Goal: Register for event/course

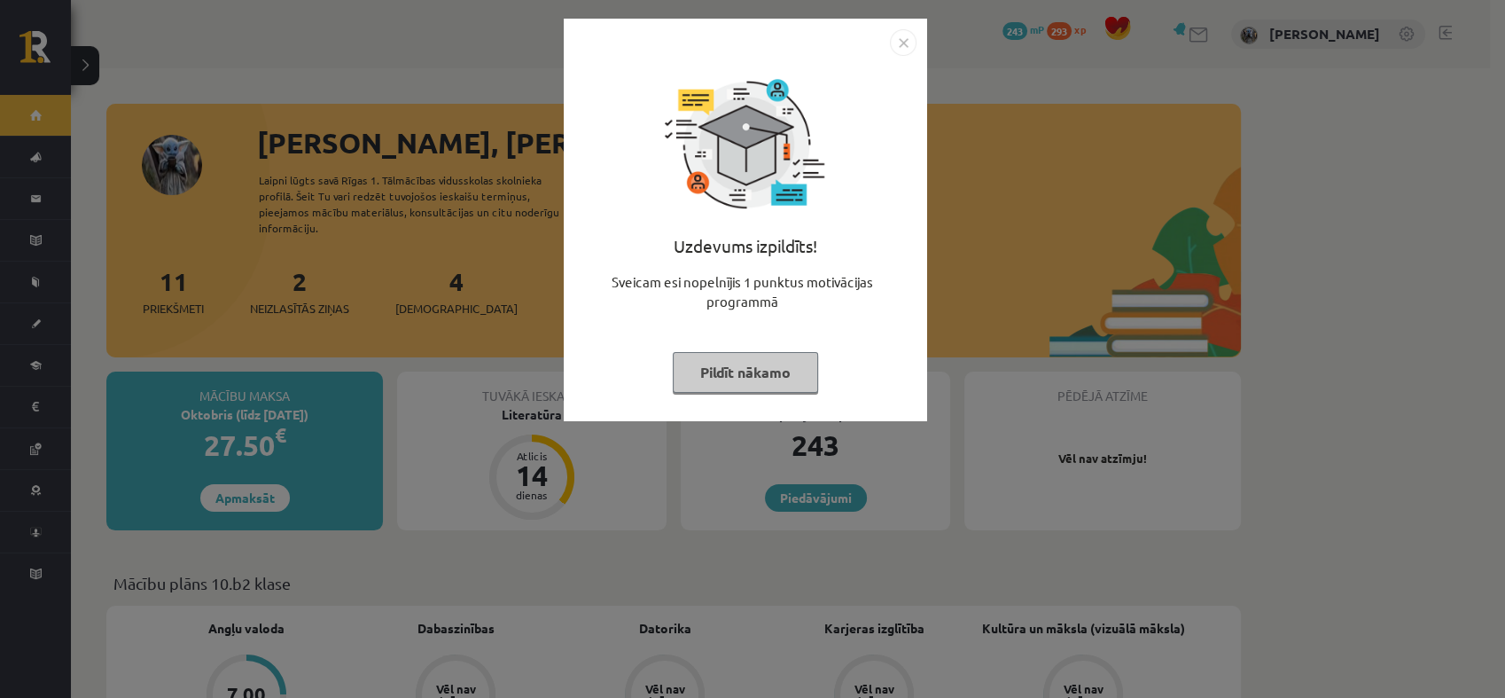
drag, startPoint x: 0, startPoint y: 0, endPoint x: 769, endPoint y: 388, distance: 861.8
click at [769, 388] on button "Pildīt nākamo" at bounding box center [745, 372] width 145 height 41
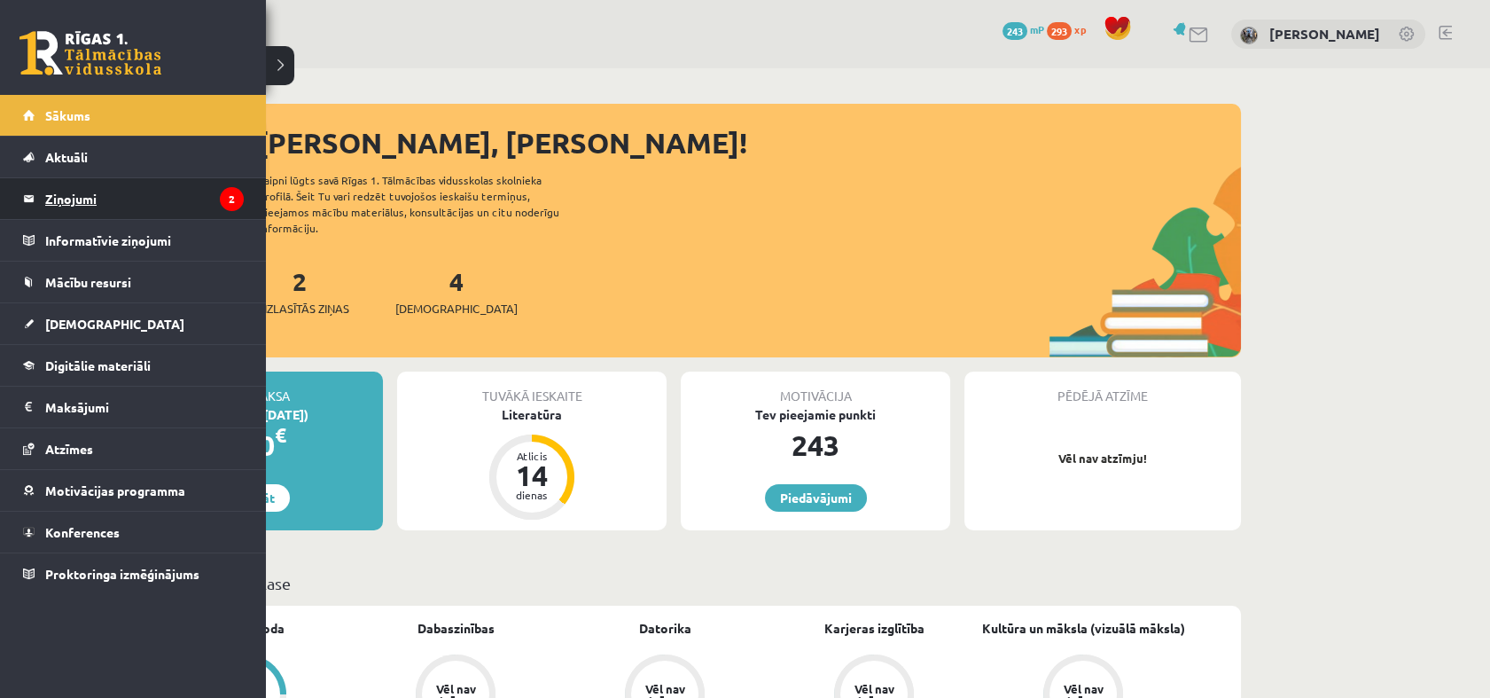
click at [119, 179] on legend "Ziņojumi 2" at bounding box center [144, 198] width 199 height 41
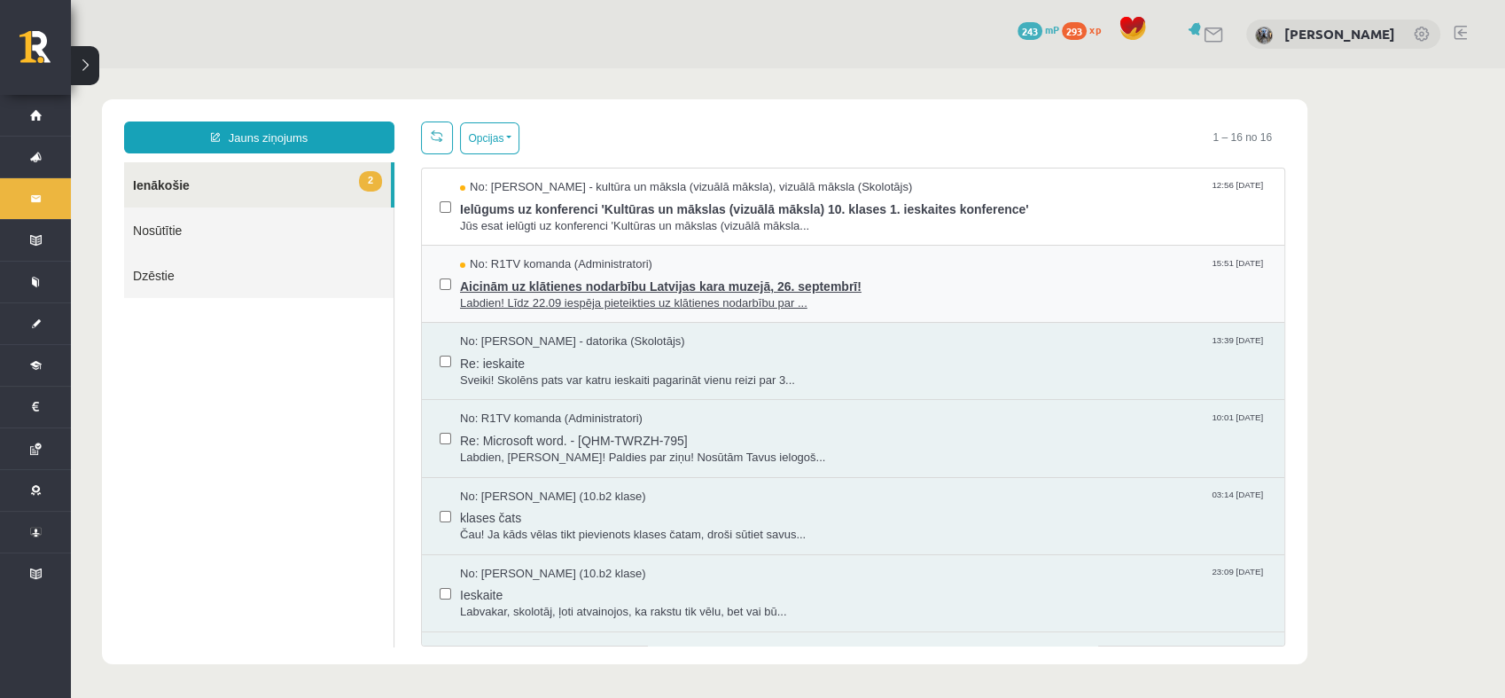
click at [703, 295] on span "Labdien! Līdz 22.09 iespēja pieteikties uz klātienes nodarbību par ..." at bounding box center [863, 303] width 807 height 17
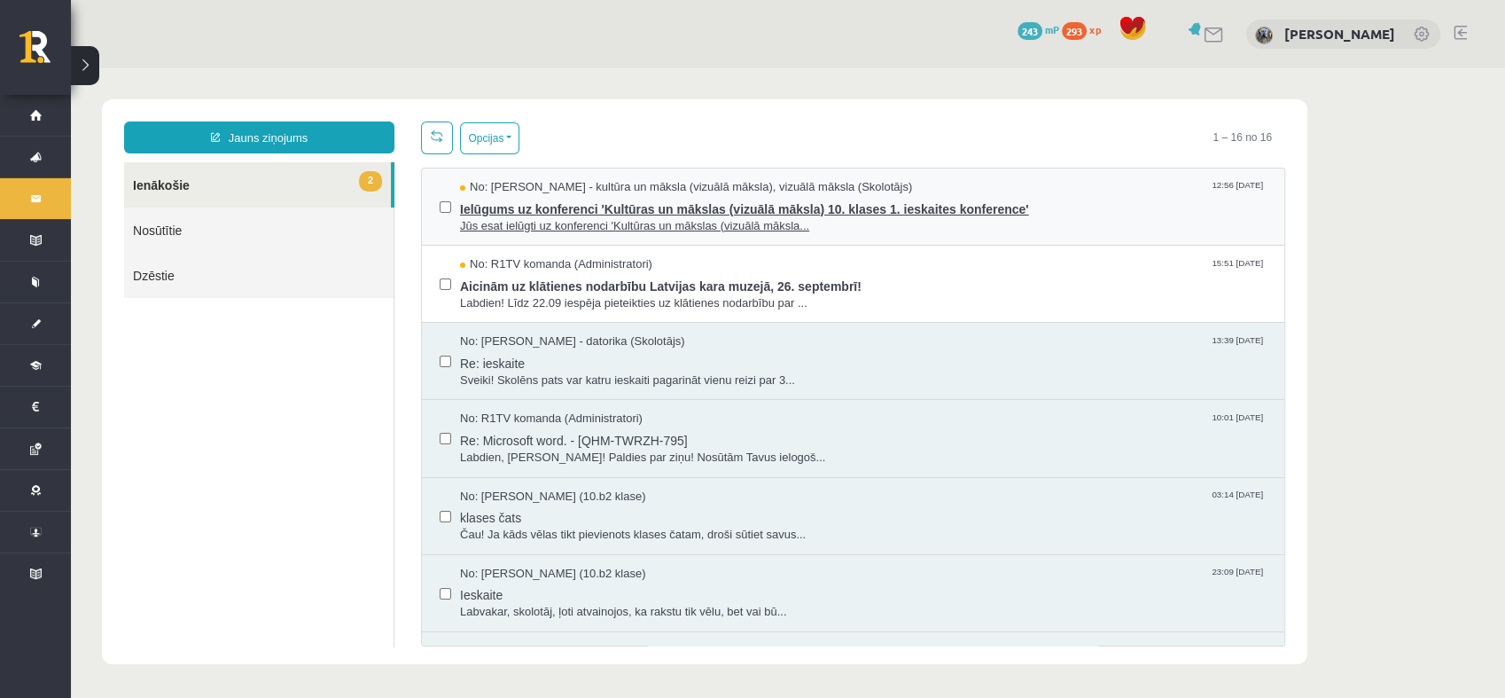
click at [766, 214] on span "Ielūgums uz konferenci 'Kultūras un mākslas (vizuālā māksla) 10. klases 1. iesk…" at bounding box center [863, 207] width 807 height 22
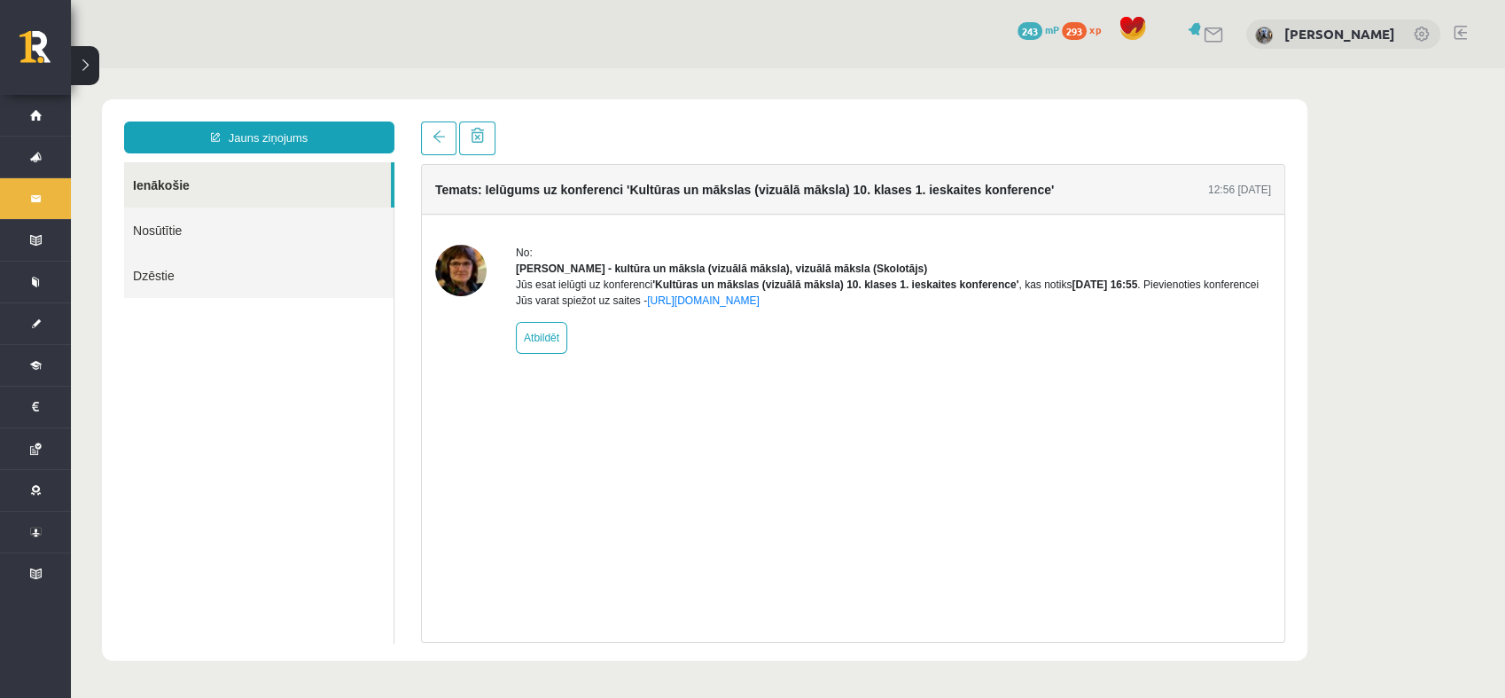
click at [464, 262] on img at bounding box center [460, 270] width 51 height 51
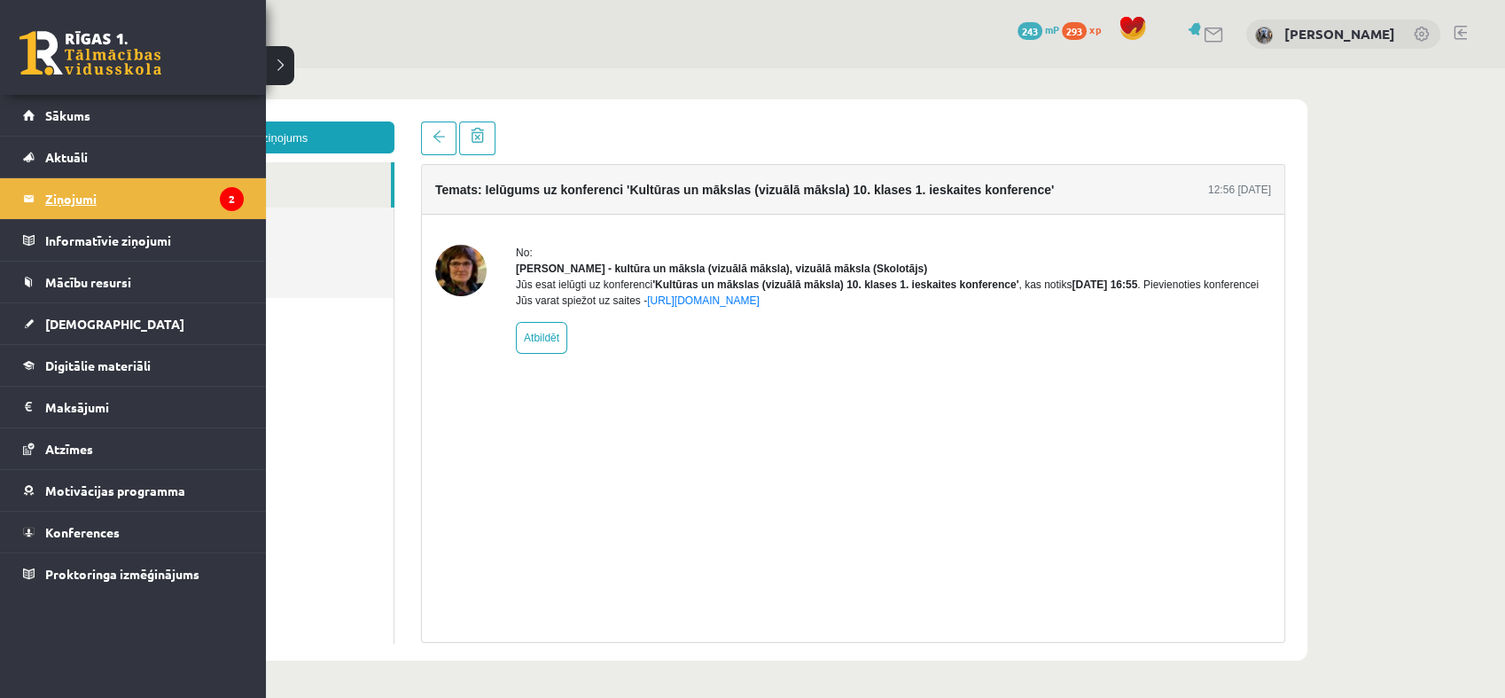
click at [141, 204] on legend "Ziņojumi 2" at bounding box center [144, 198] width 199 height 41
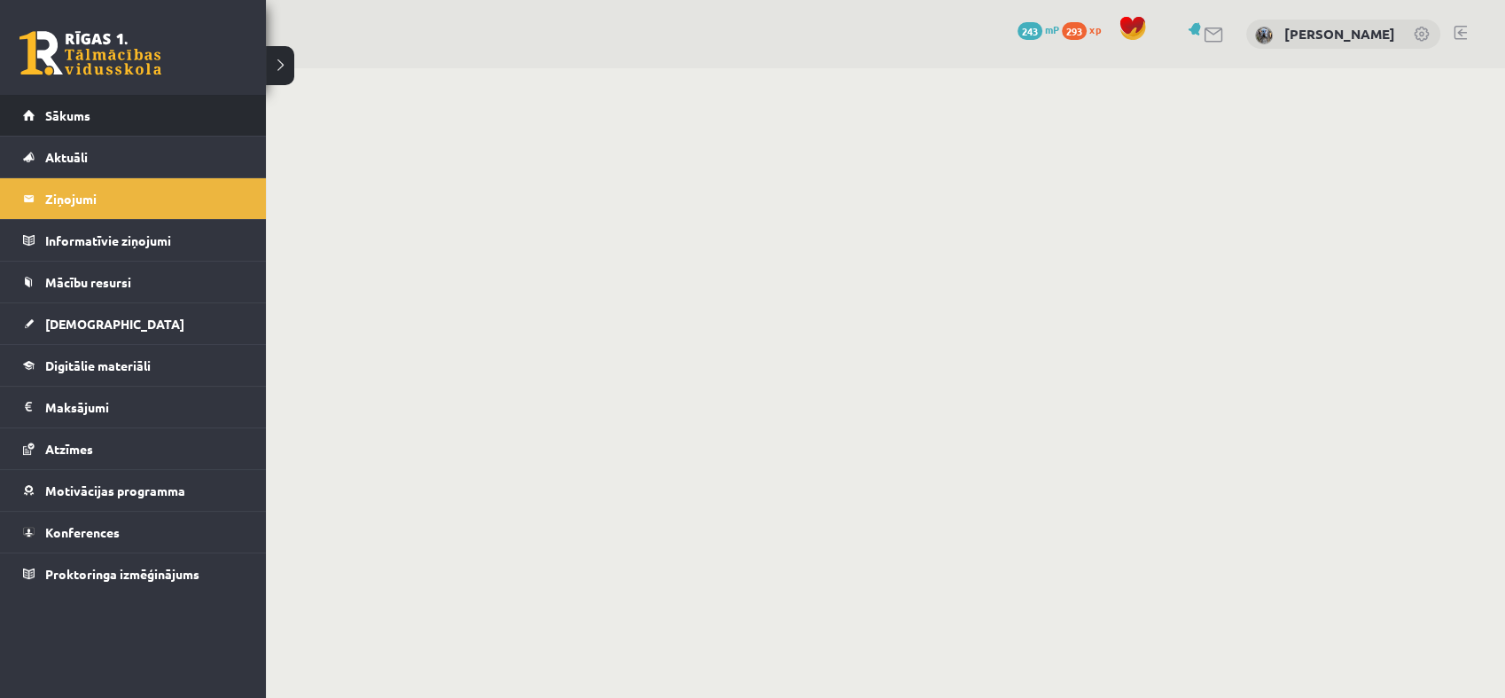
click at [7, 115] on li "Sākums" at bounding box center [133, 116] width 266 height 42
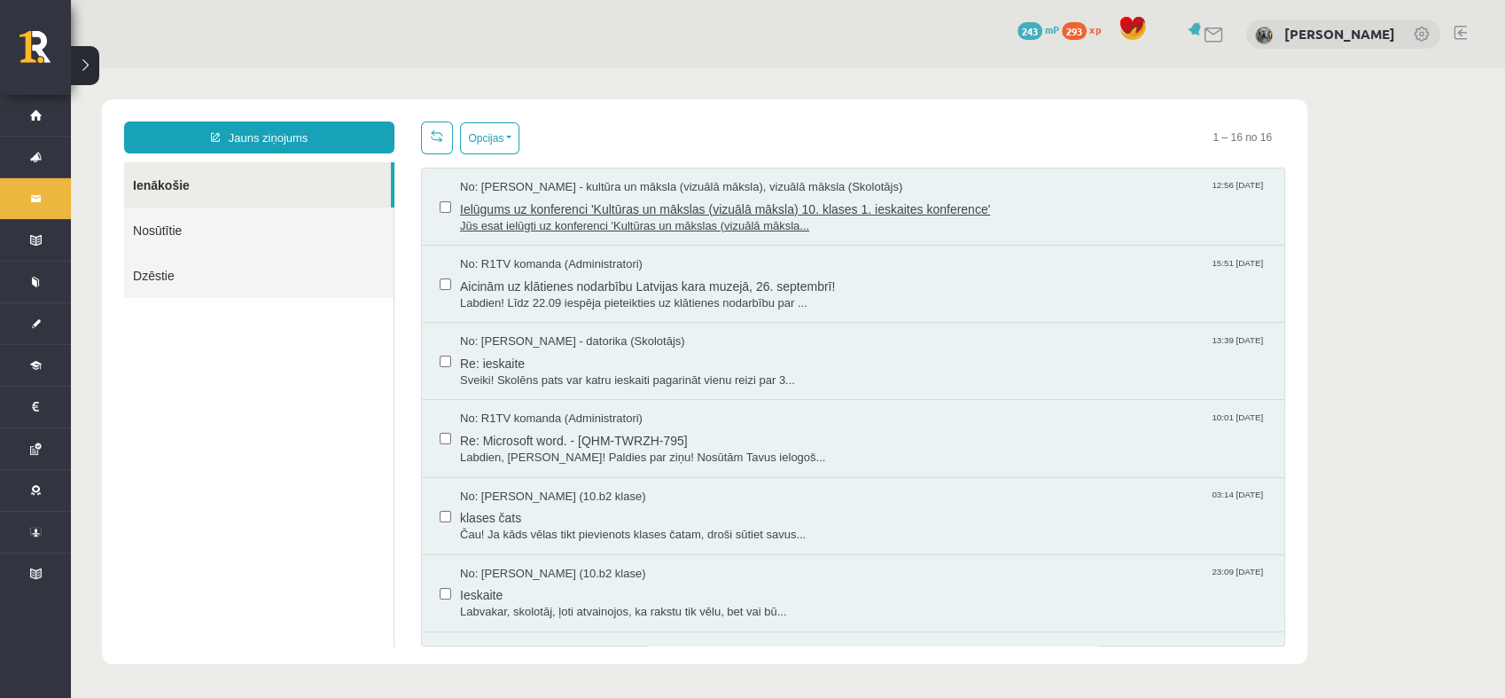
click at [1000, 220] on span "Jūs esat ielūgti uz konferenci 'Kultūras un mākslas (vizuālā māksla..." at bounding box center [863, 226] width 807 height 17
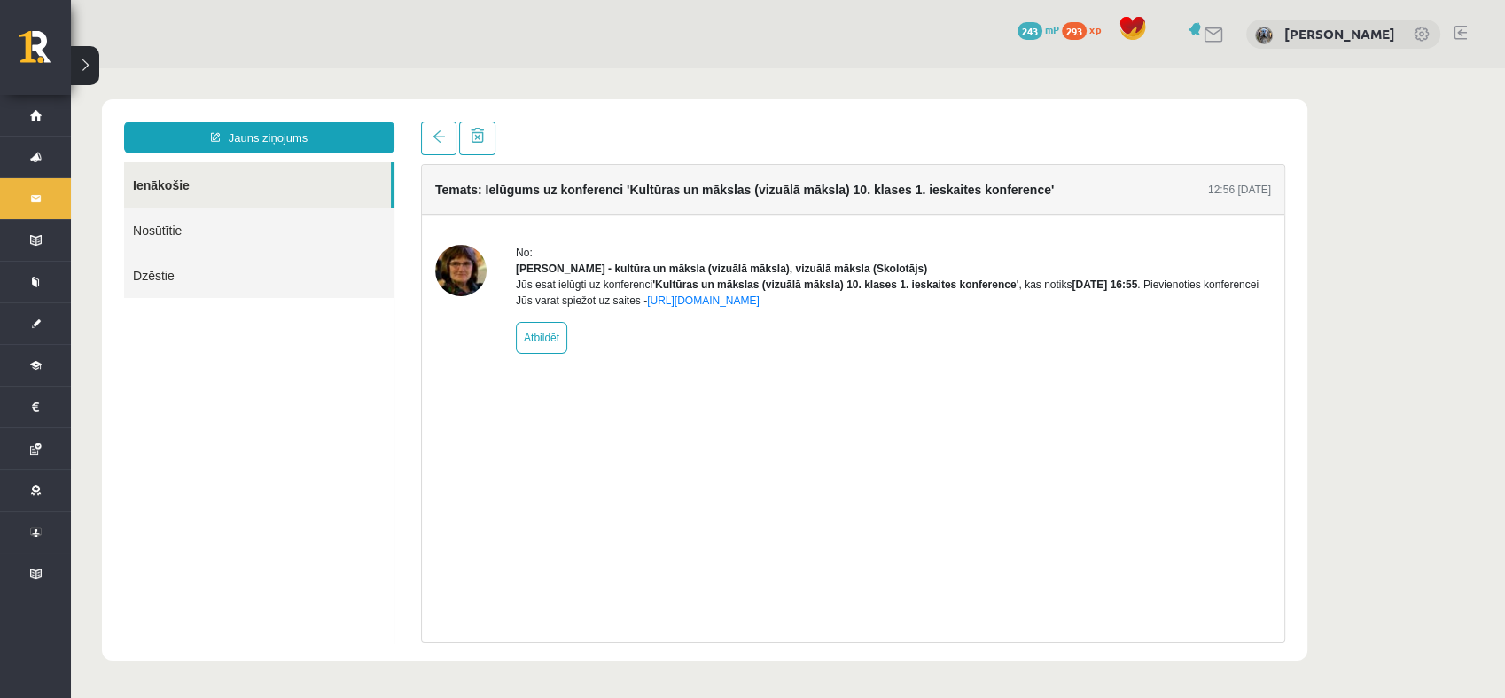
drag, startPoint x: 781, startPoint y: 456, endPoint x: 800, endPoint y: 465, distance: 20.6
click at [800, 465] on div "Temats: Ielūgums uz konferenci 'Kultūras un mākslas (vizuālā māksla) 10. klases…" at bounding box center [853, 403] width 864 height 479
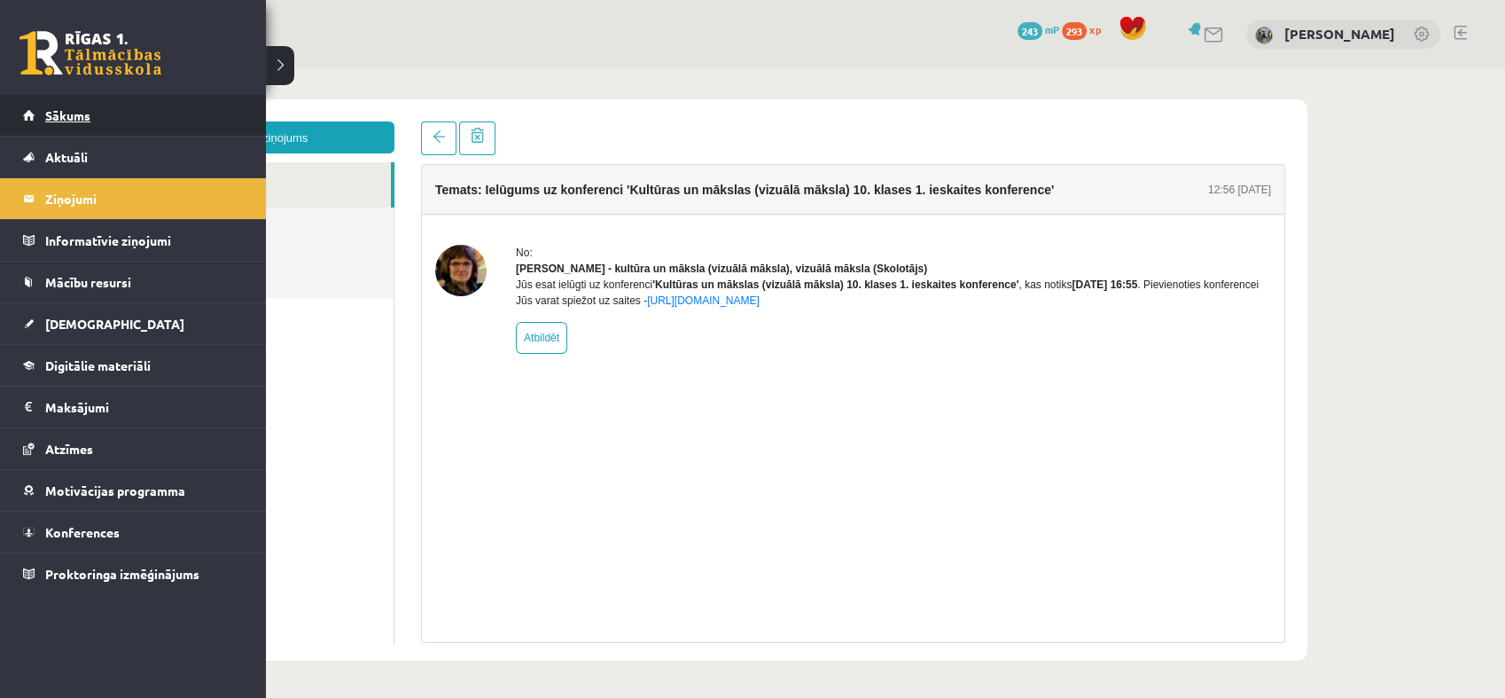
click at [180, 117] on link "Sākums" at bounding box center [133, 115] width 221 height 41
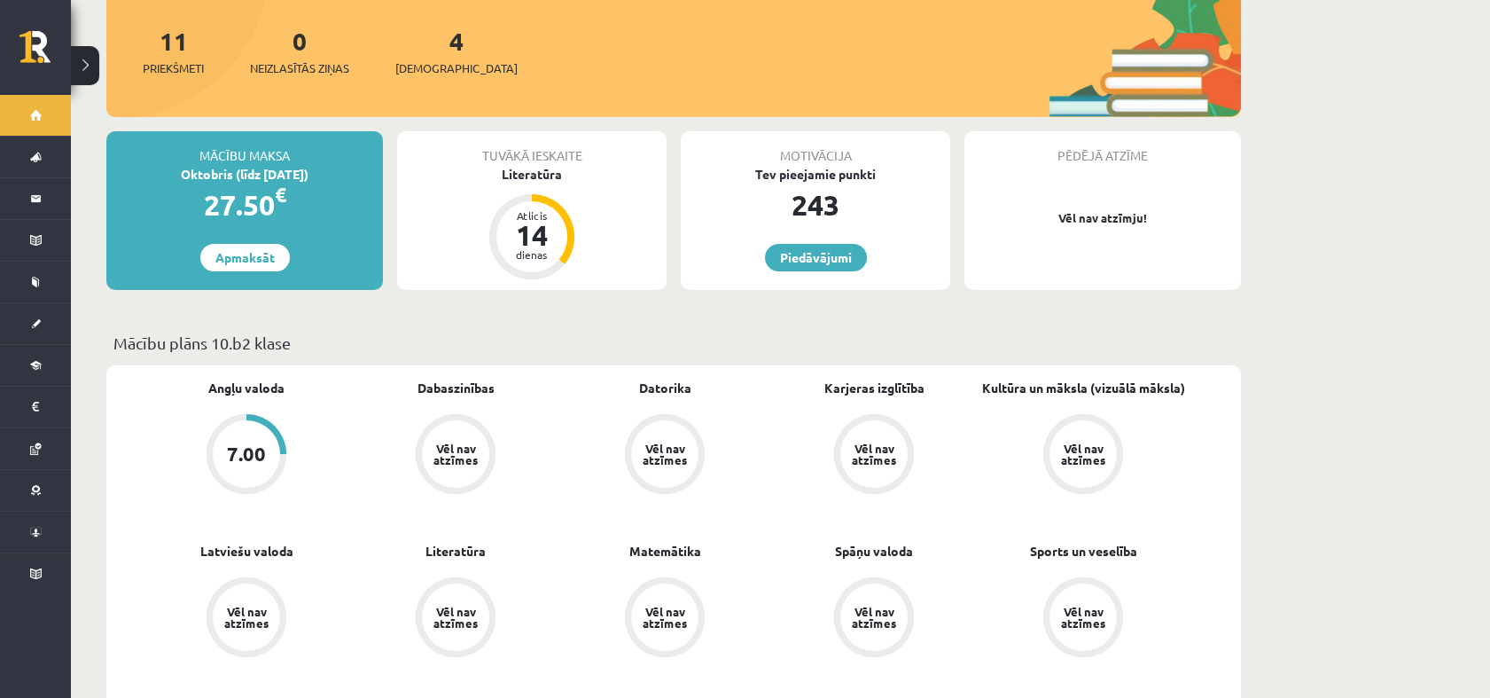
scroll to position [262, 0]
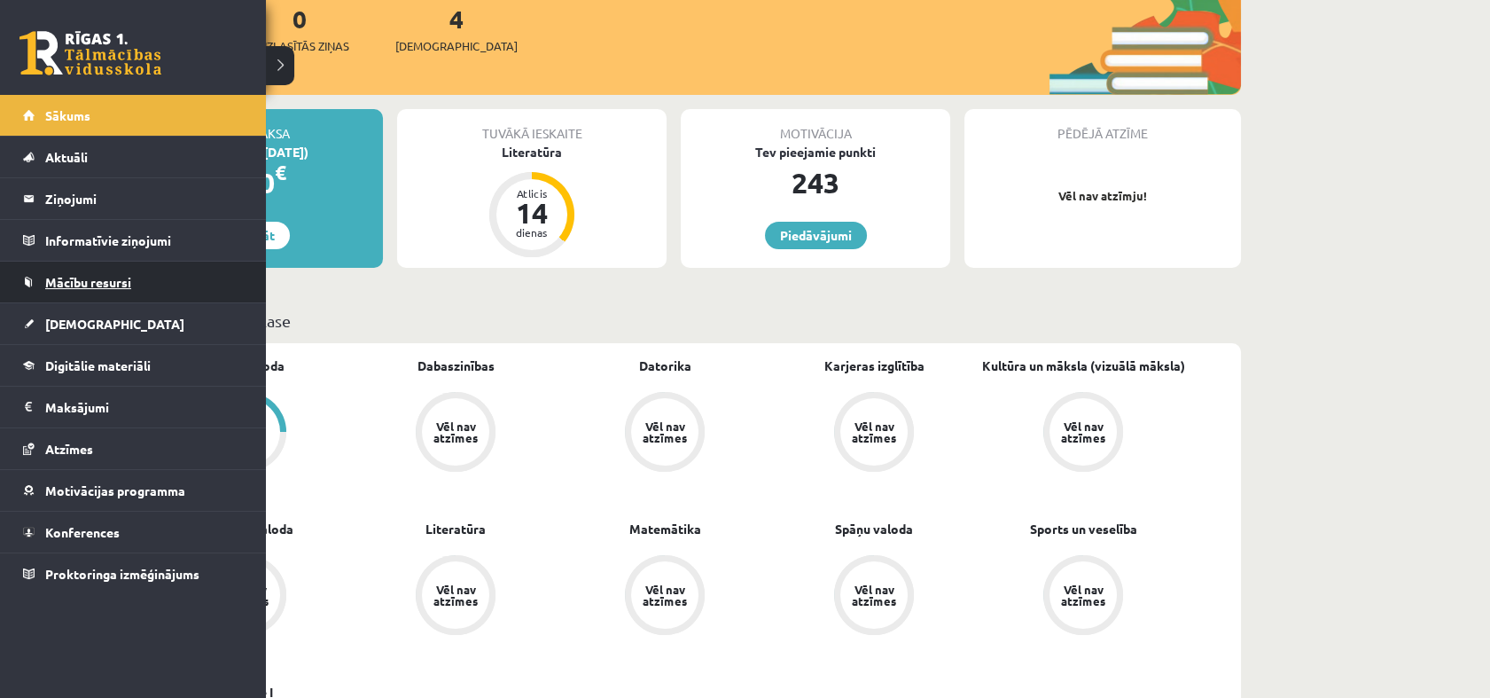
click at [89, 297] on link "Mācību resursi" at bounding box center [133, 281] width 221 height 41
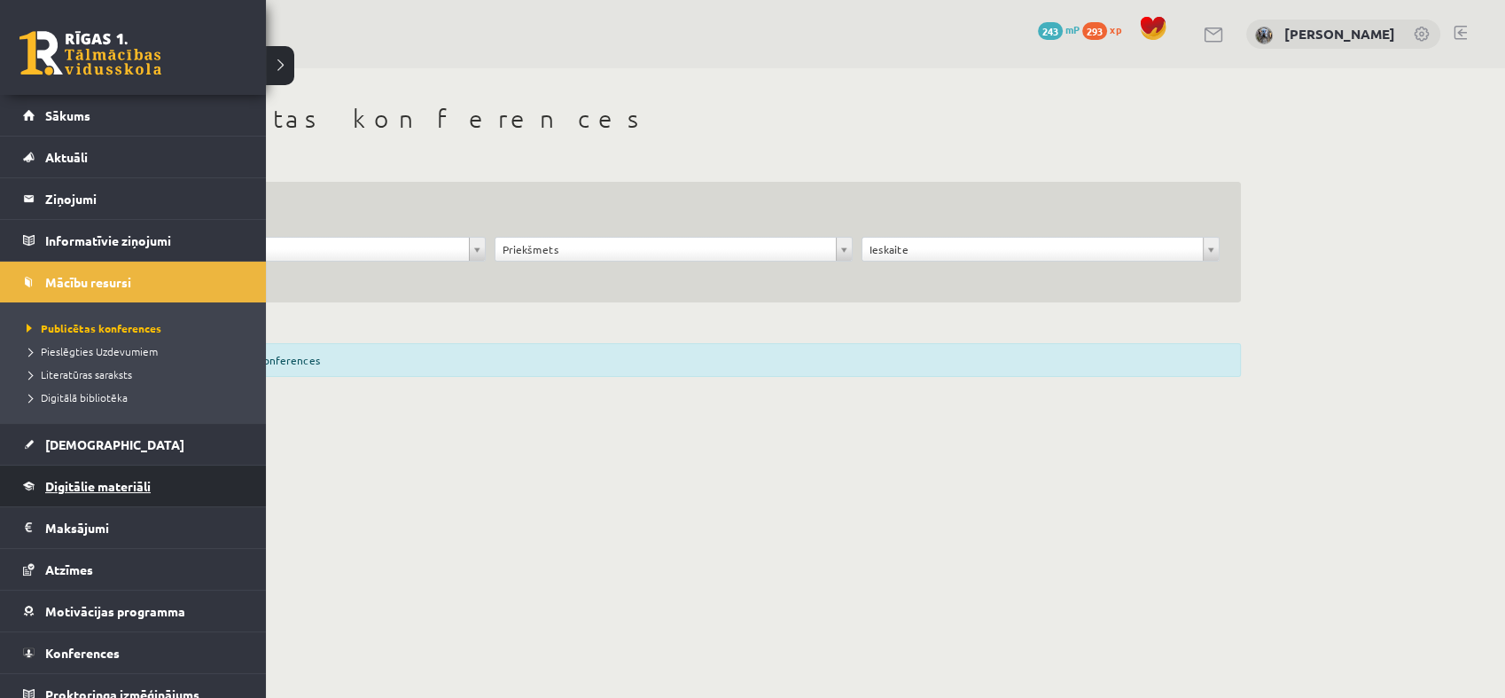
click at [135, 478] on span "Digitālie materiāli" at bounding box center [97, 486] width 105 height 16
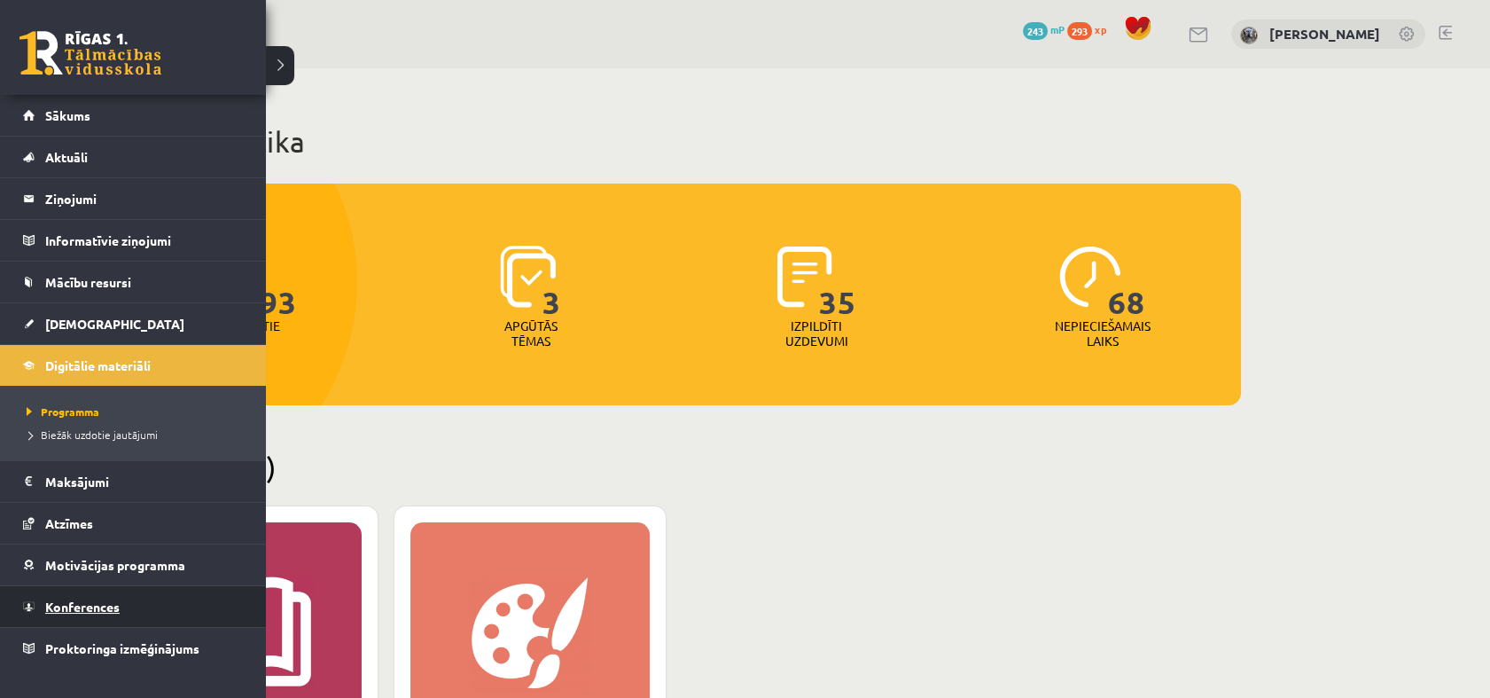
click at [68, 621] on link "Konferences" at bounding box center [133, 606] width 221 height 41
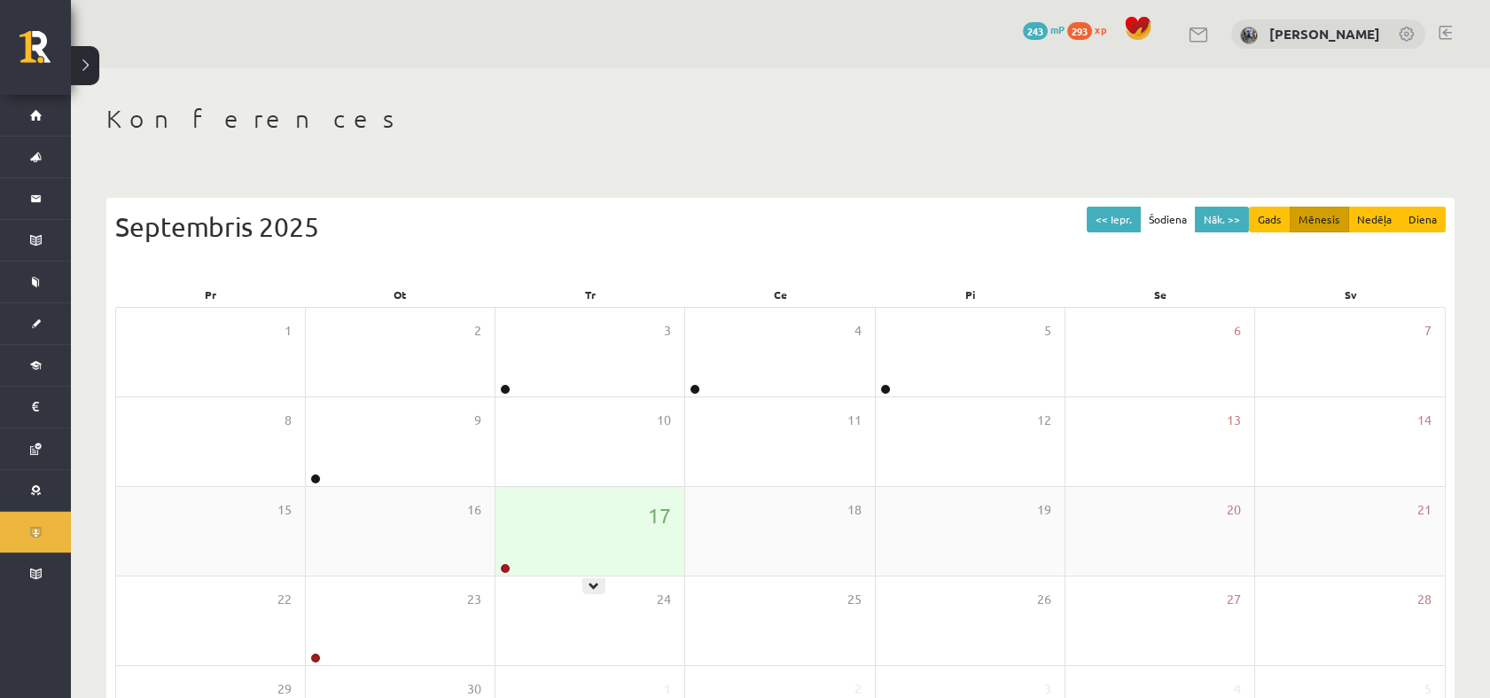
click at [598, 589] on icon at bounding box center [594, 586] width 11 height 11
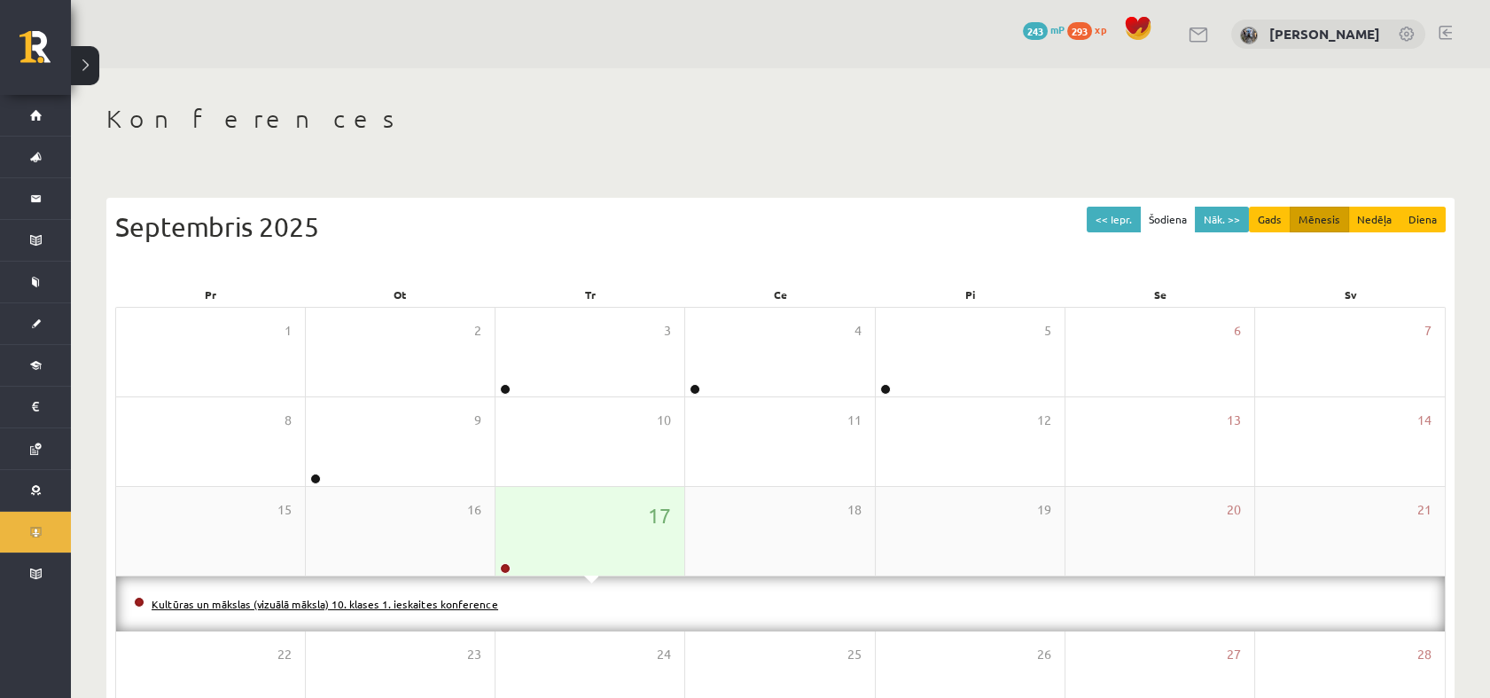
click at [463, 597] on link "Kultūras un mākslas (vizuālā māksla) 10. klases 1. ieskaites konference" at bounding box center [325, 604] width 347 height 14
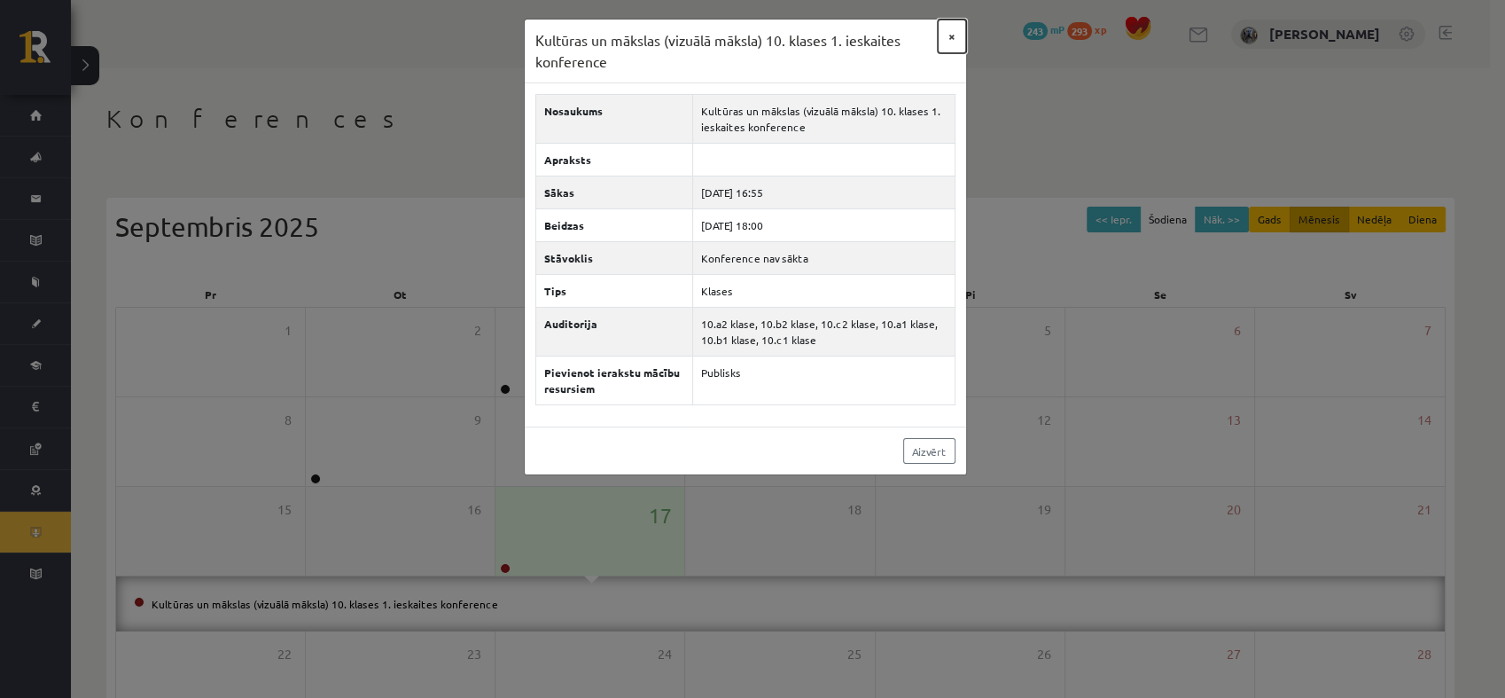
click at [948, 34] on button "×" at bounding box center [952, 37] width 28 height 34
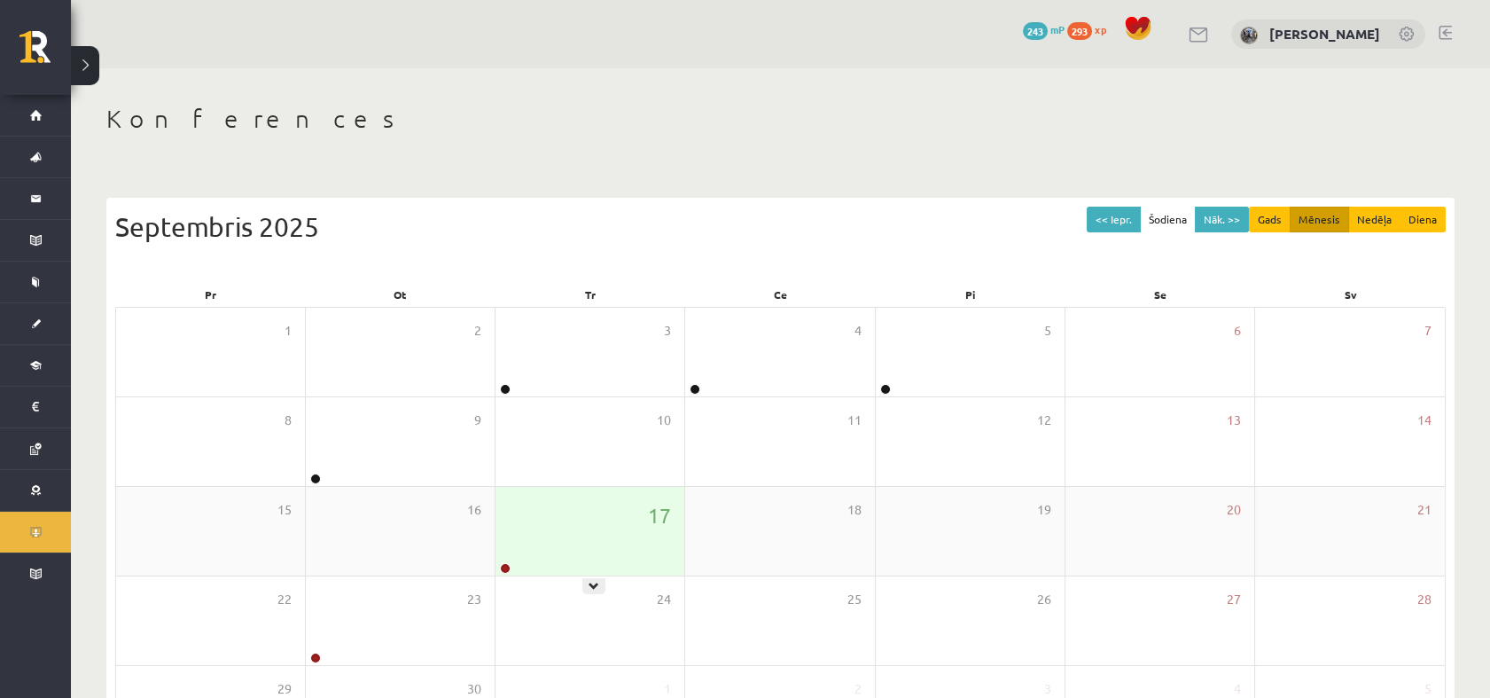
click at [520, 551] on div "17" at bounding box center [589, 531] width 189 height 89
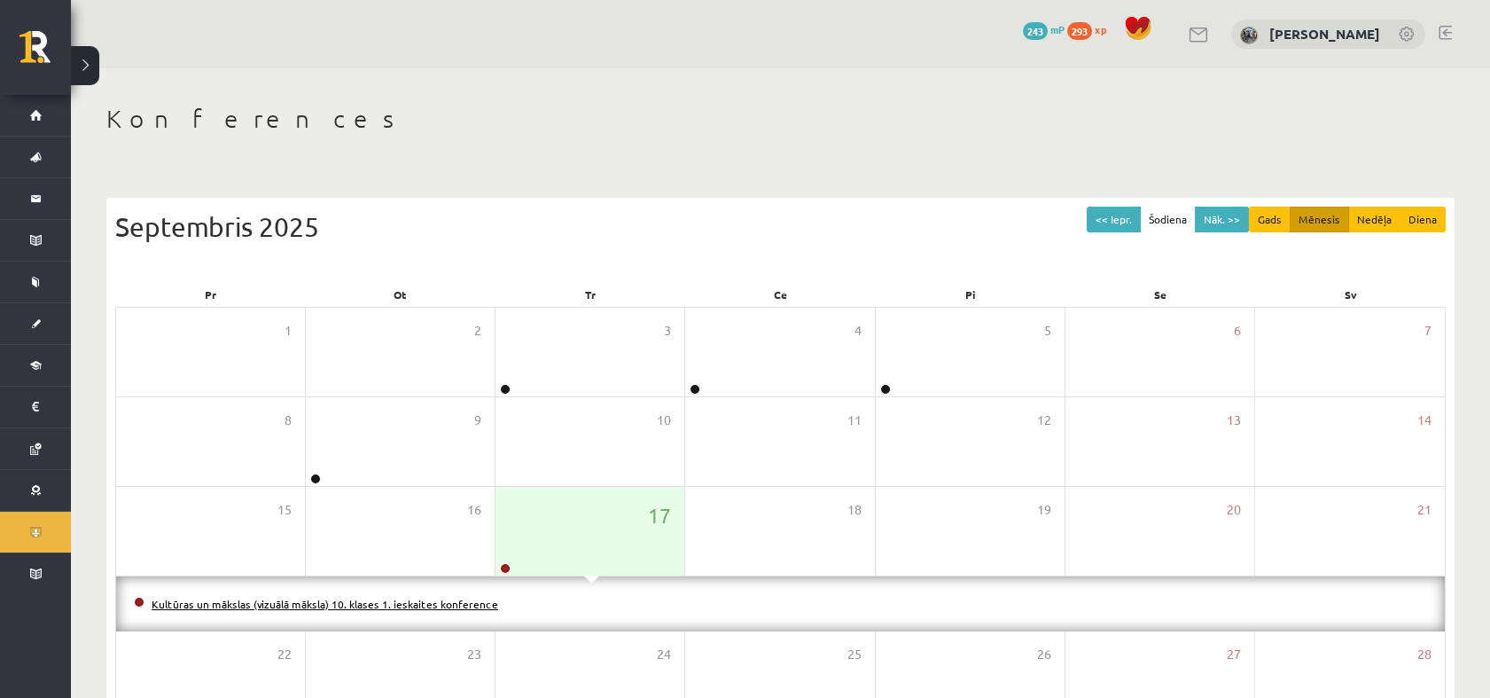
click at [454, 605] on link "Kultūras un mākslas (vizuālā māksla) 10. klases 1. ieskaites konference" at bounding box center [325, 604] width 347 height 14
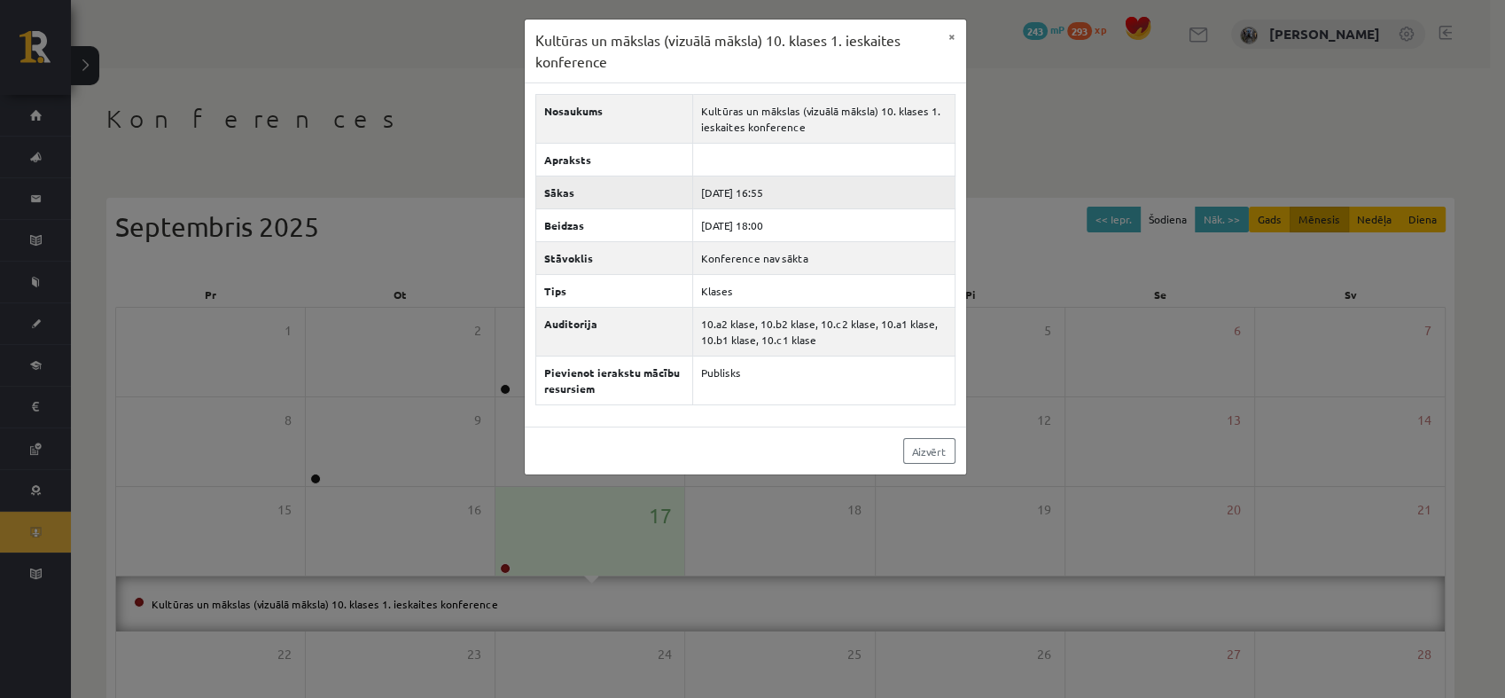
click at [749, 193] on td "2025-09-17 16:55" at bounding box center [823, 192] width 262 height 33
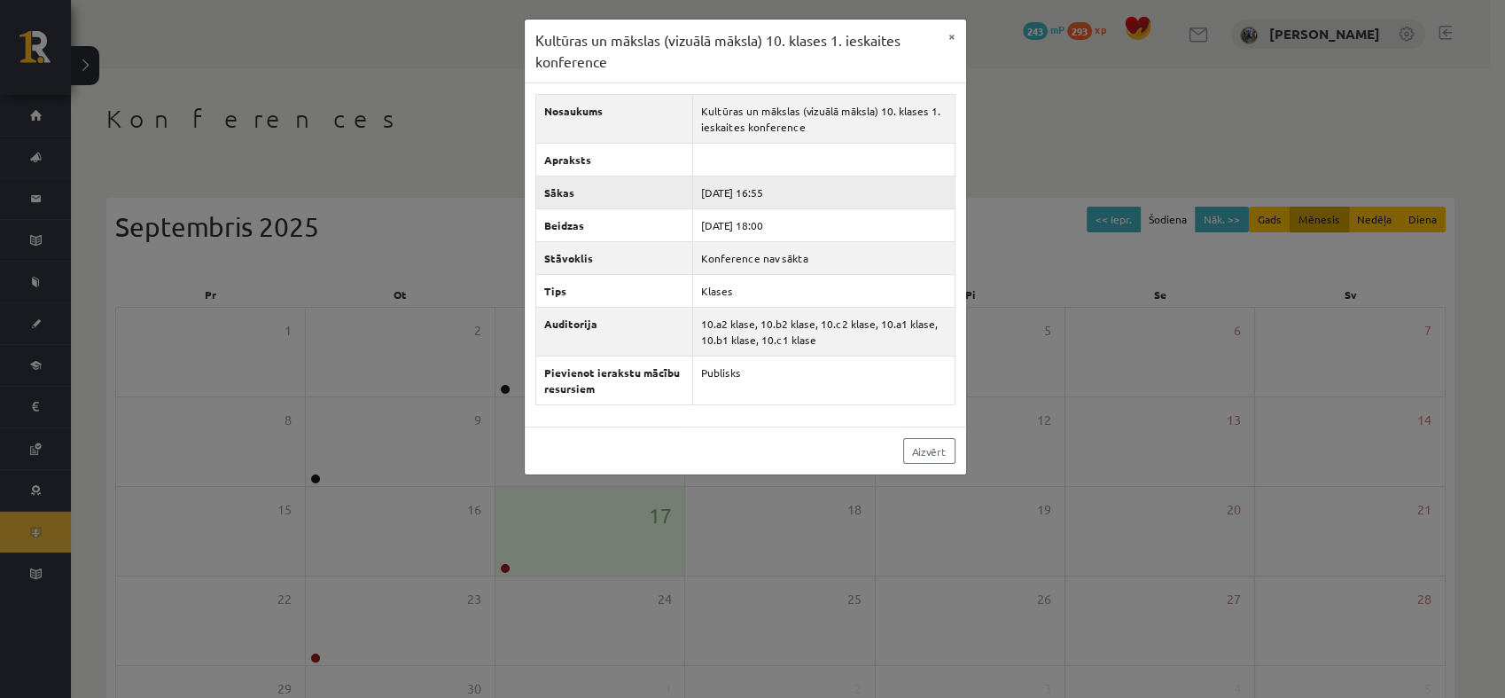
click at [614, 186] on th "Sākas" at bounding box center [613, 192] width 157 height 33
click at [770, 128] on td "Kultūras un mākslas (vizuālā māksla) 10. klases 1. ieskaites konference" at bounding box center [823, 119] width 262 height 49
click at [941, 38] on button "×" at bounding box center [952, 37] width 28 height 34
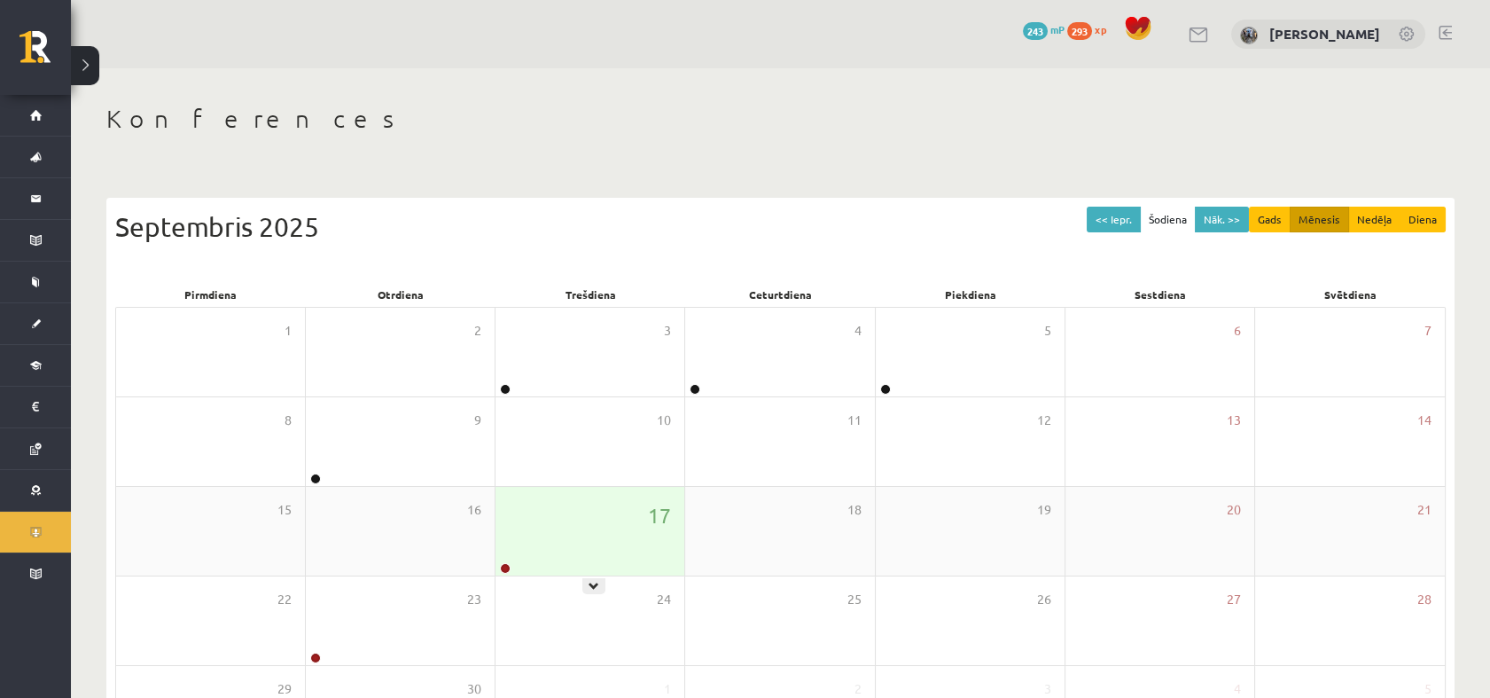
click at [550, 503] on div "17" at bounding box center [589, 531] width 189 height 89
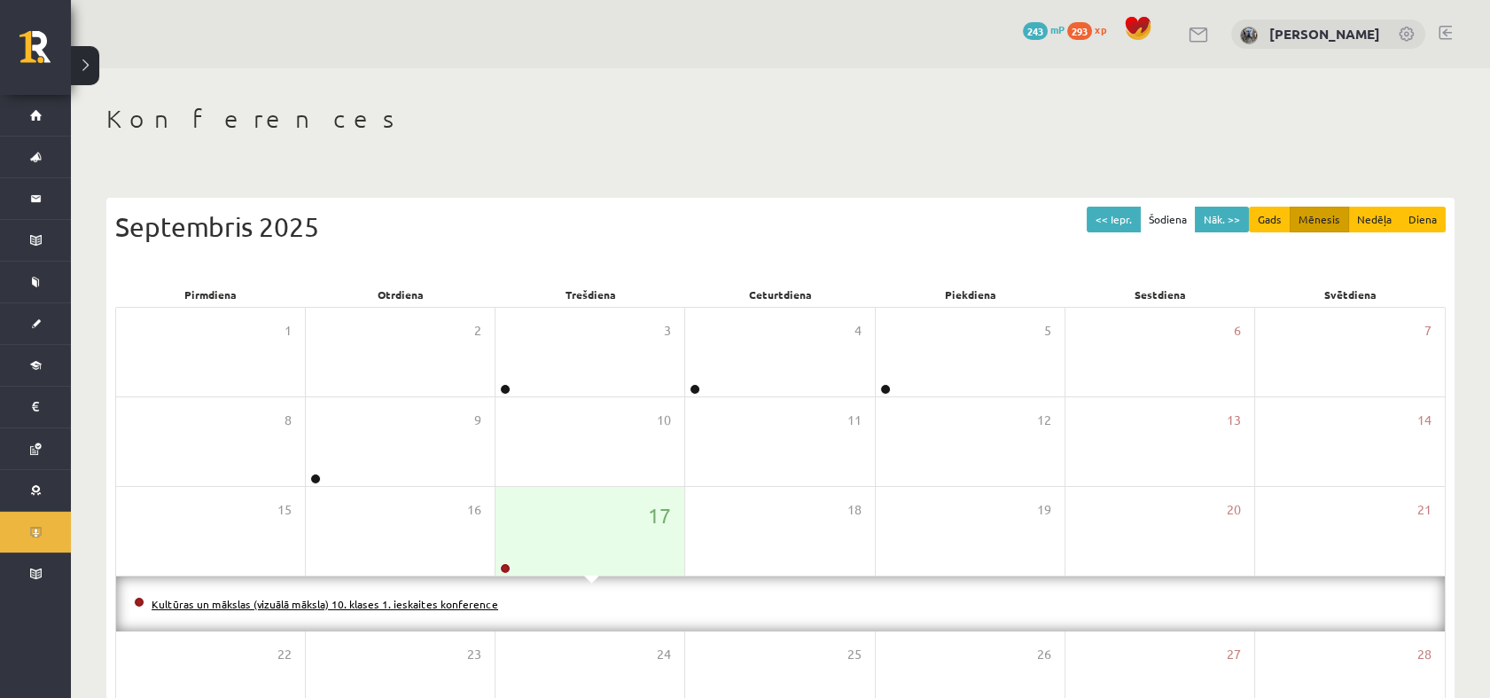
drag, startPoint x: 441, startPoint y: 617, endPoint x: 441, endPoint y: 605, distance: 12.4
click at [441, 605] on div "Kultūras un mākslas (vizuālā māksla) 10. klases 1. ieskaites konference" at bounding box center [780, 603] width 1329 height 55
click at [441, 605] on link "Kultūras un mākslas (vizuālā māksla) 10. klases 1. ieskaites konference" at bounding box center [325, 604] width 347 height 14
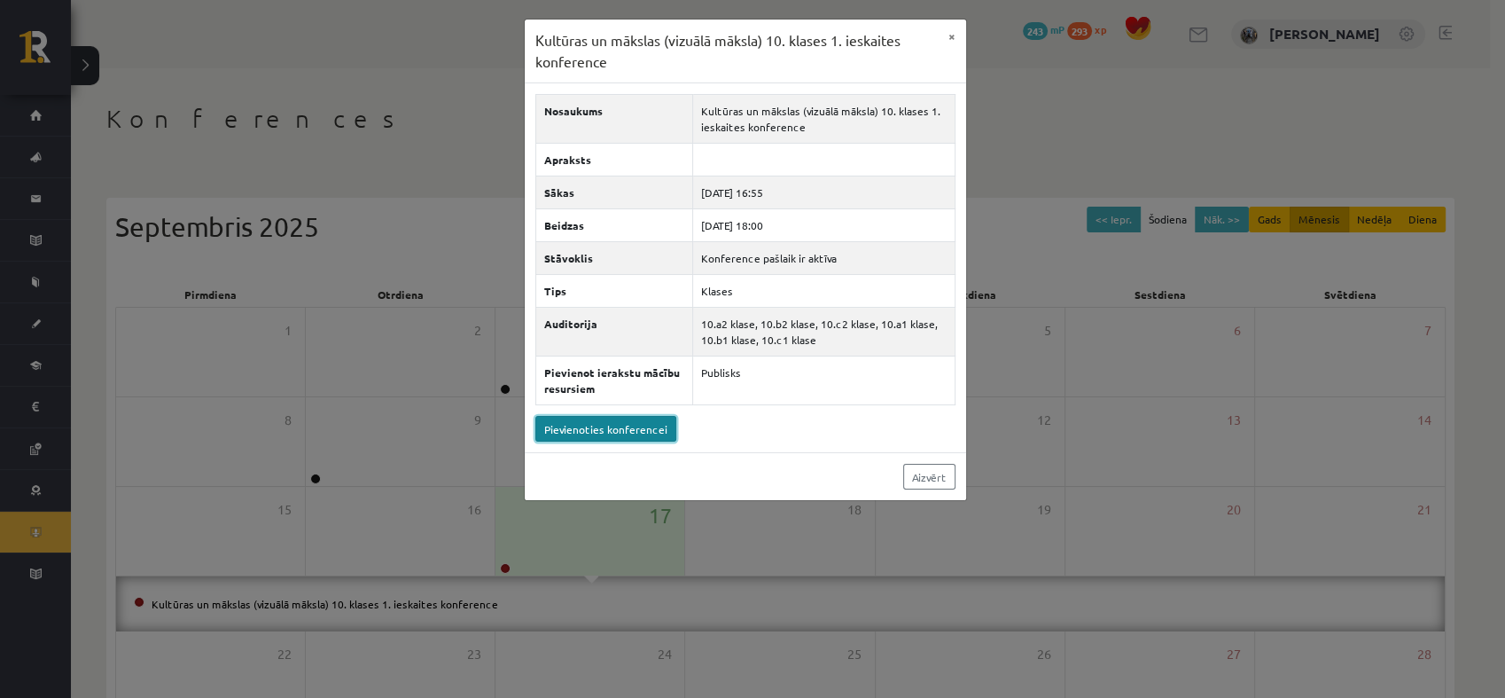
click at [632, 428] on link "Pievienoties konferencei" at bounding box center [605, 429] width 141 height 26
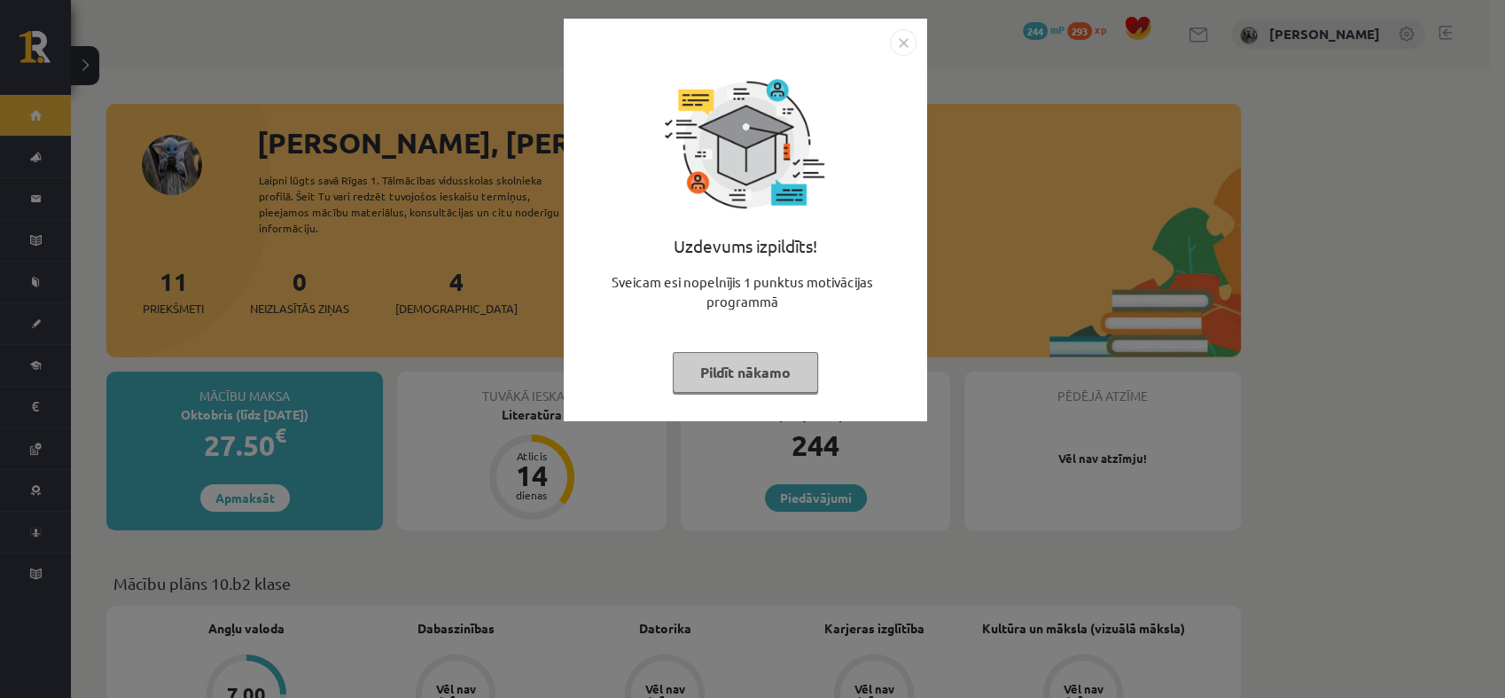
click at [730, 361] on button "Pildīt nākamo" at bounding box center [745, 372] width 145 height 41
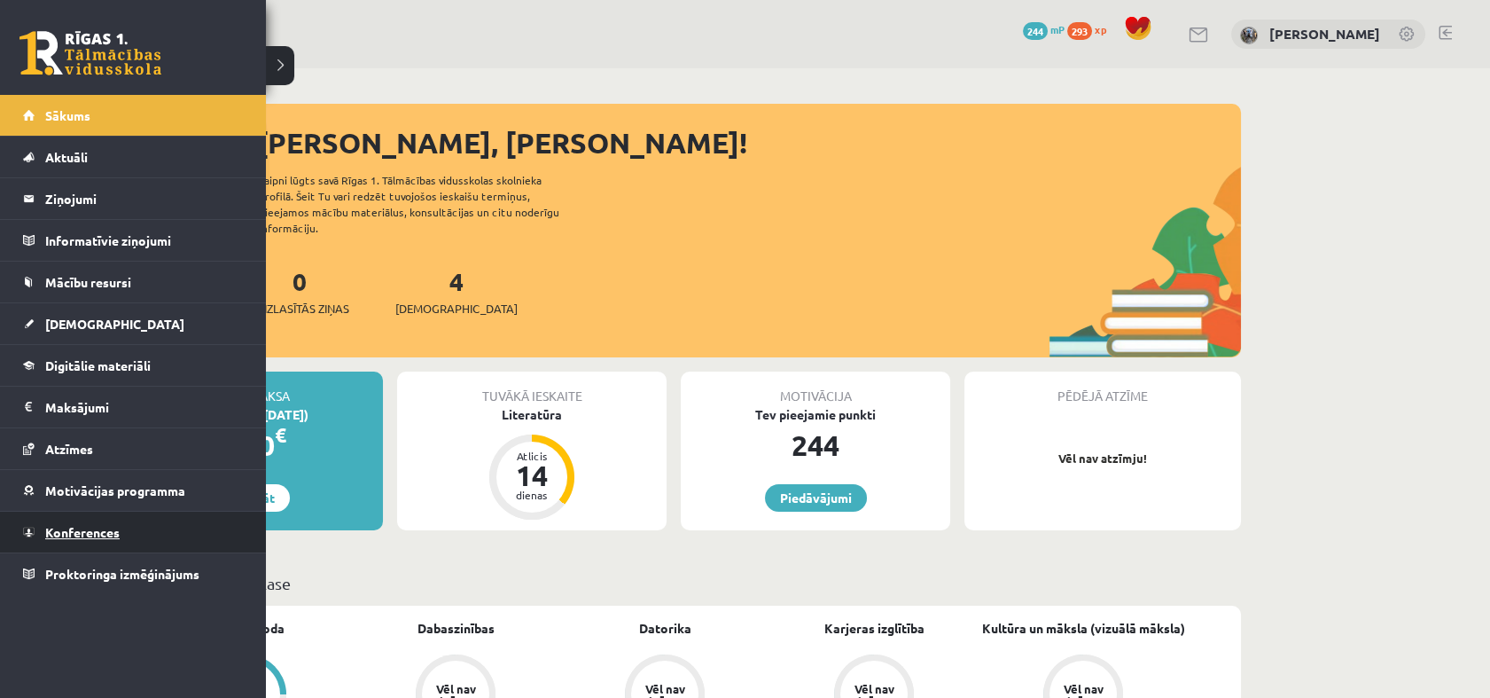
click at [86, 534] on span "Konferences" at bounding box center [82, 532] width 74 height 16
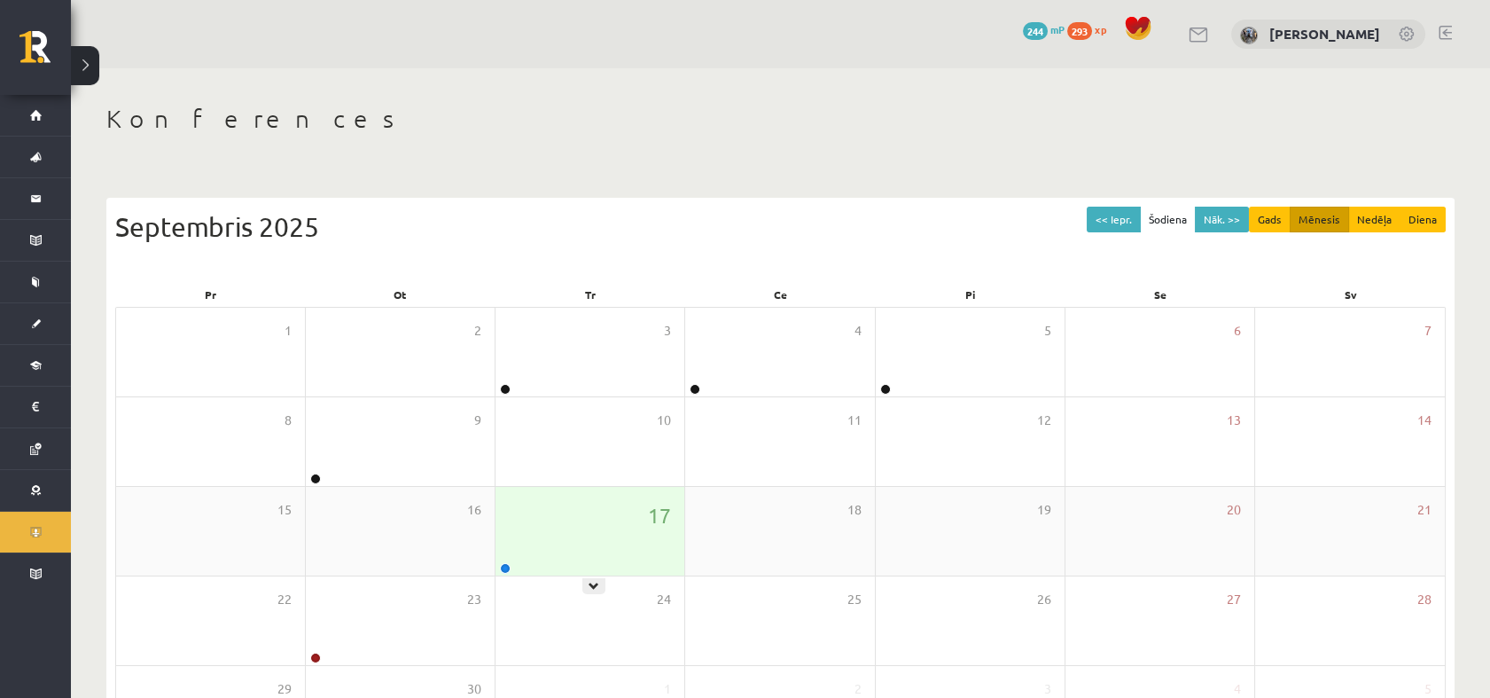
click at [589, 534] on div "17" at bounding box center [589, 531] width 189 height 89
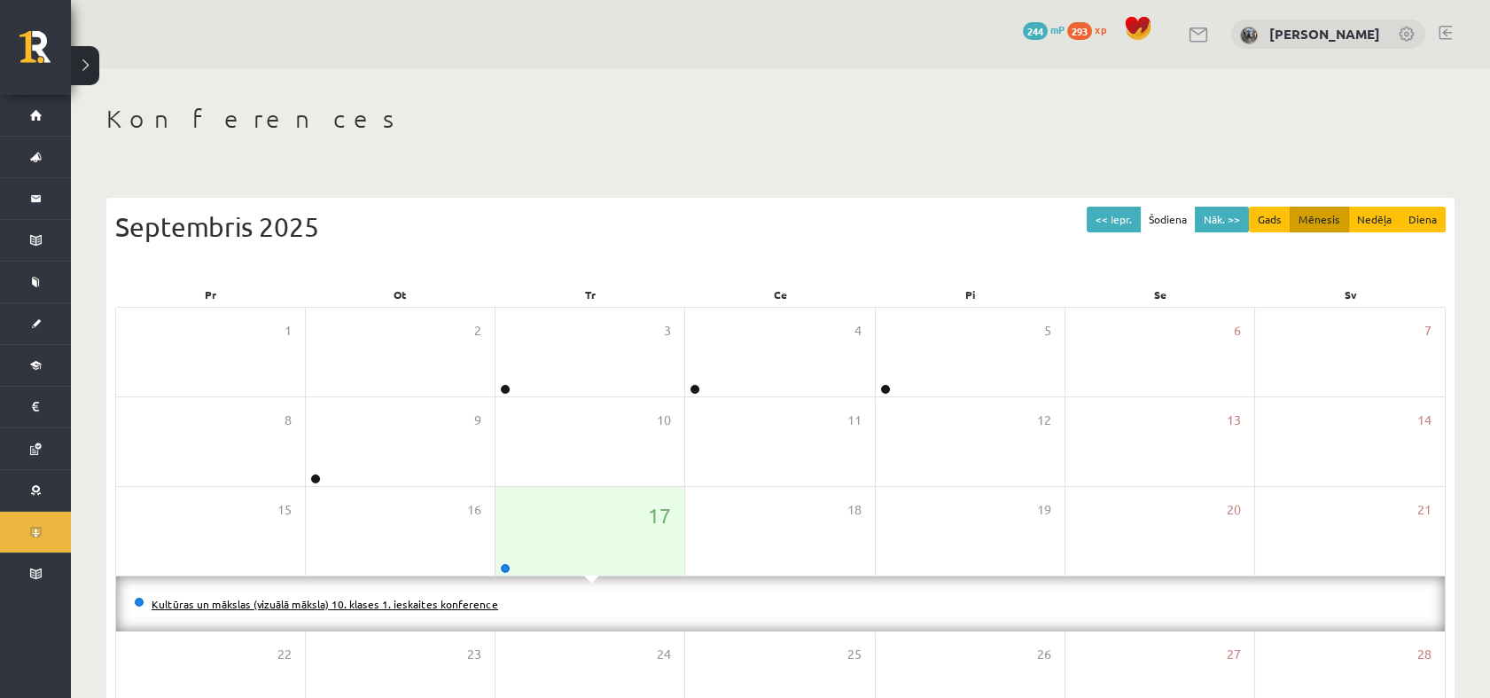
click at [456, 606] on link "Kultūras un mākslas (vizuālā māksla) 10. klases 1. ieskaites konference" at bounding box center [325, 604] width 347 height 14
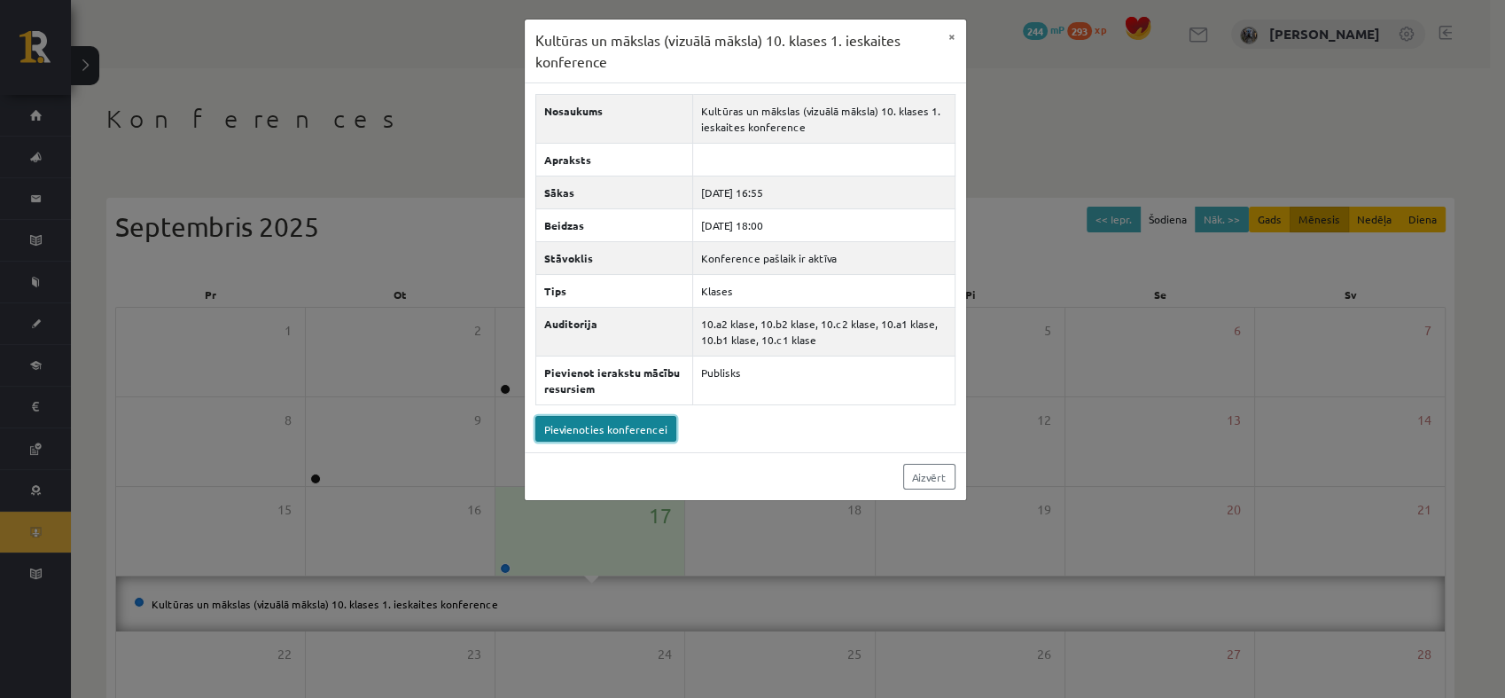
click at [647, 425] on link "Pievienoties konferencei" at bounding box center [605, 429] width 141 height 26
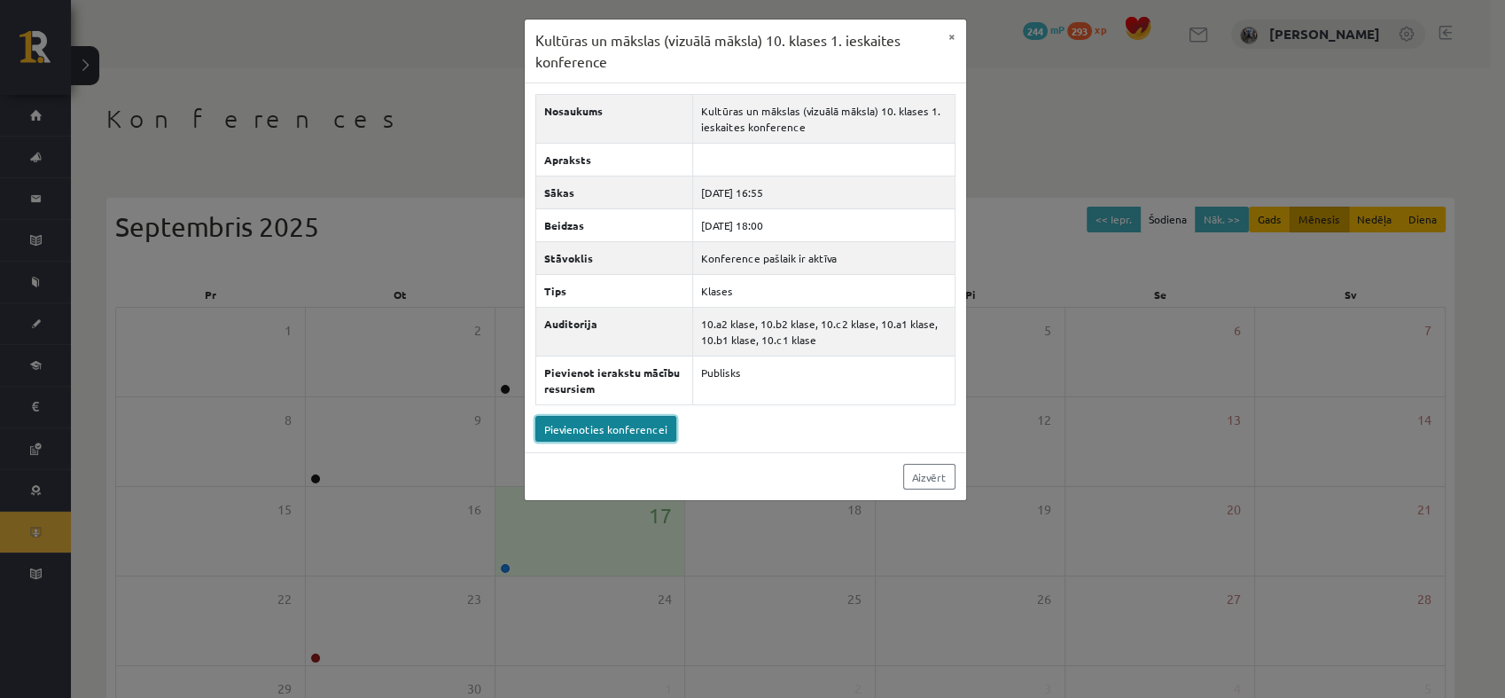
click at [625, 428] on link "Pievienoties konferencei" at bounding box center [605, 429] width 141 height 26
click at [628, 430] on link "Pievienoties konferencei" at bounding box center [605, 429] width 141 height 26
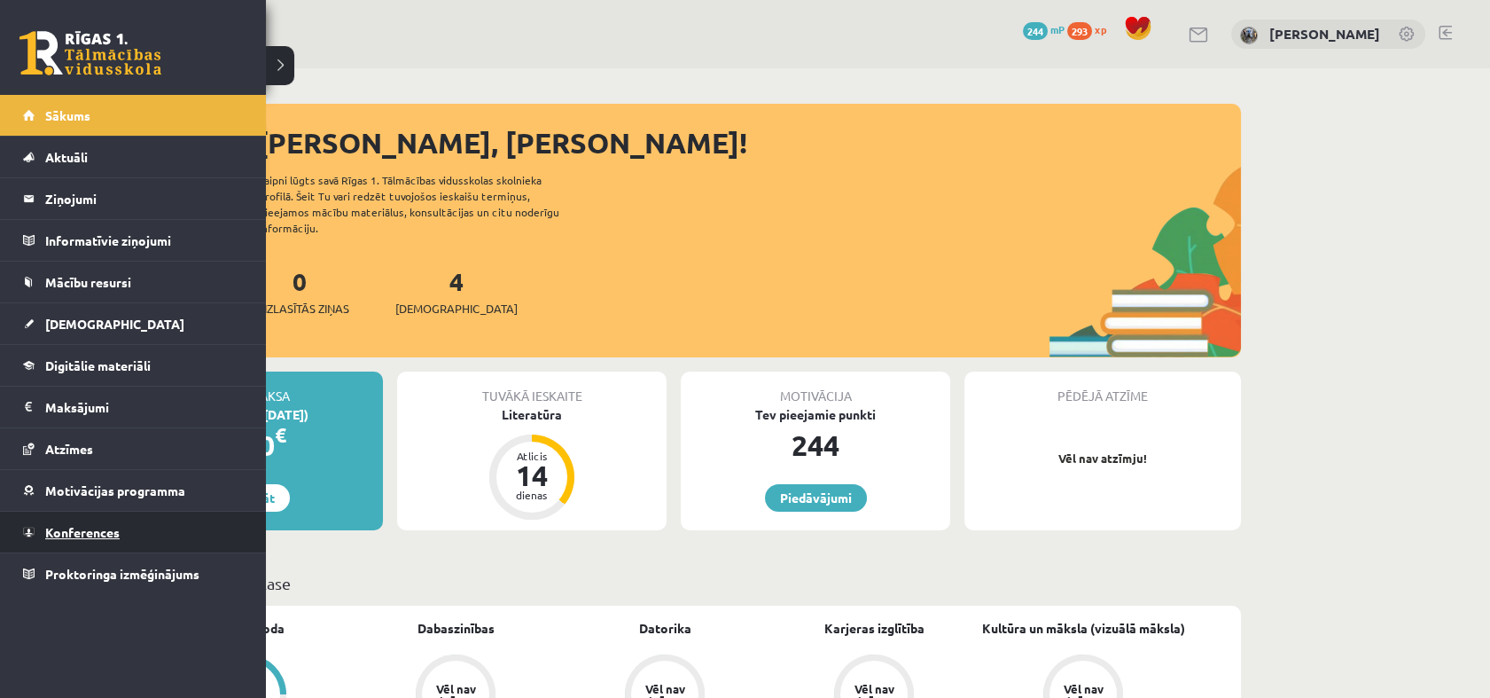
click at [81, 542] on link "Konferences" at bounding box center [133, 531] width 221 height 41
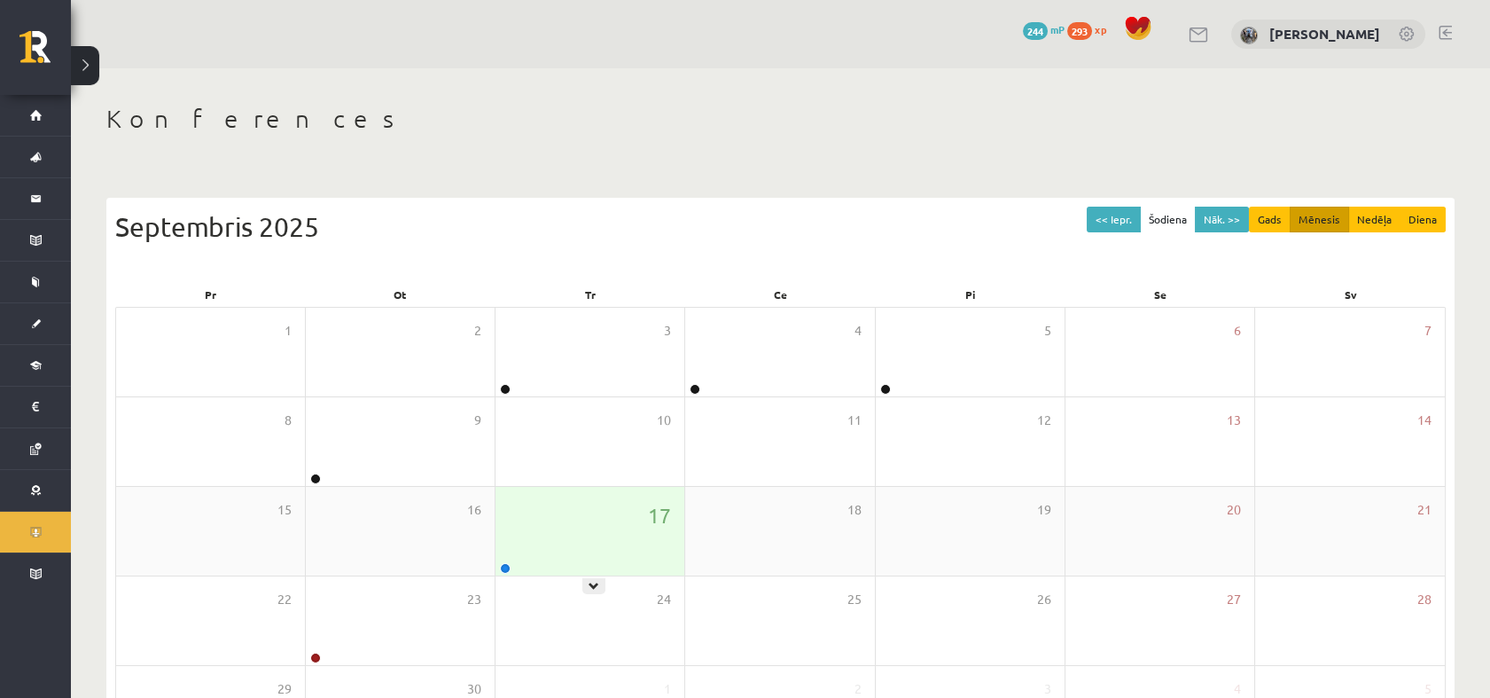
click at [591, 588] on icon at bounding box center [594, 586] width 11 height 11
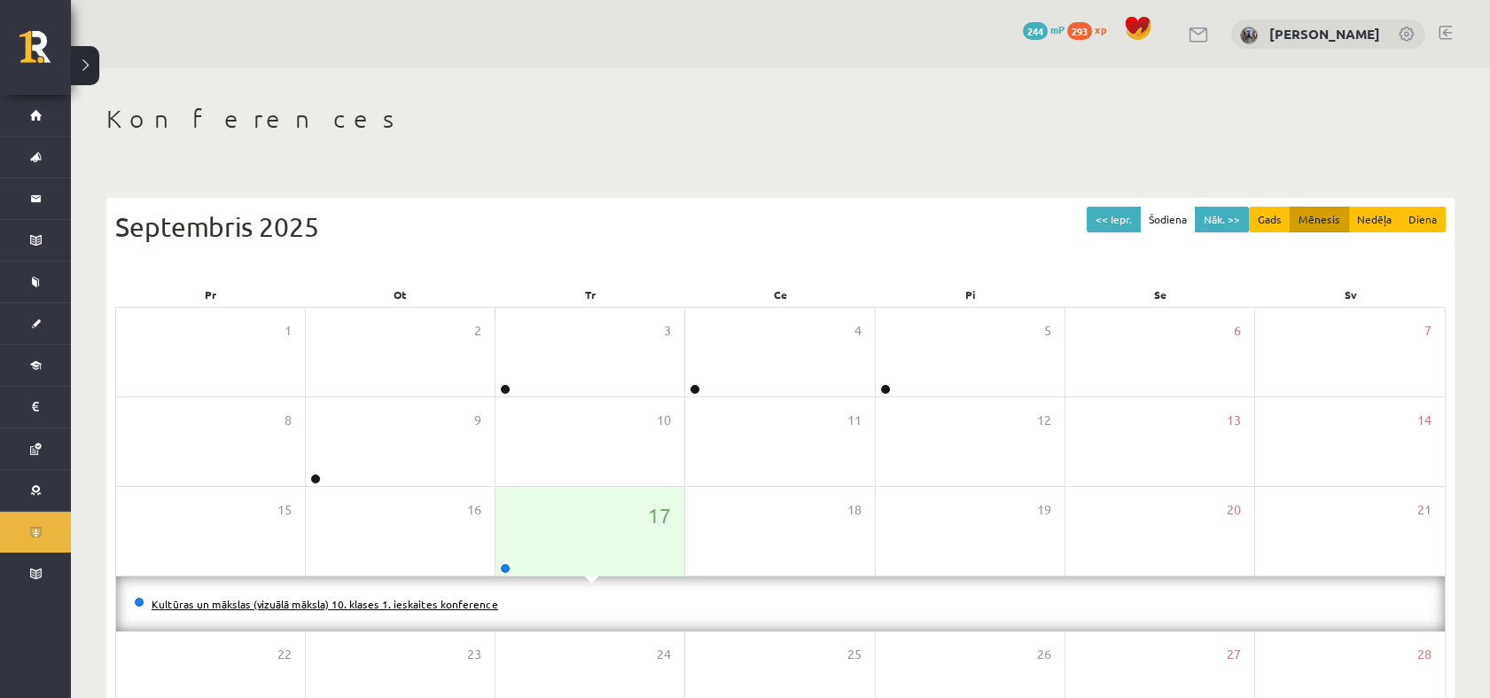
click at [453, 601] on link "Kultūras un mākslas (vizuālā māksla) 10. klases 1. ieskaites konference" at bounding box center [325, 604] width 347 height 14
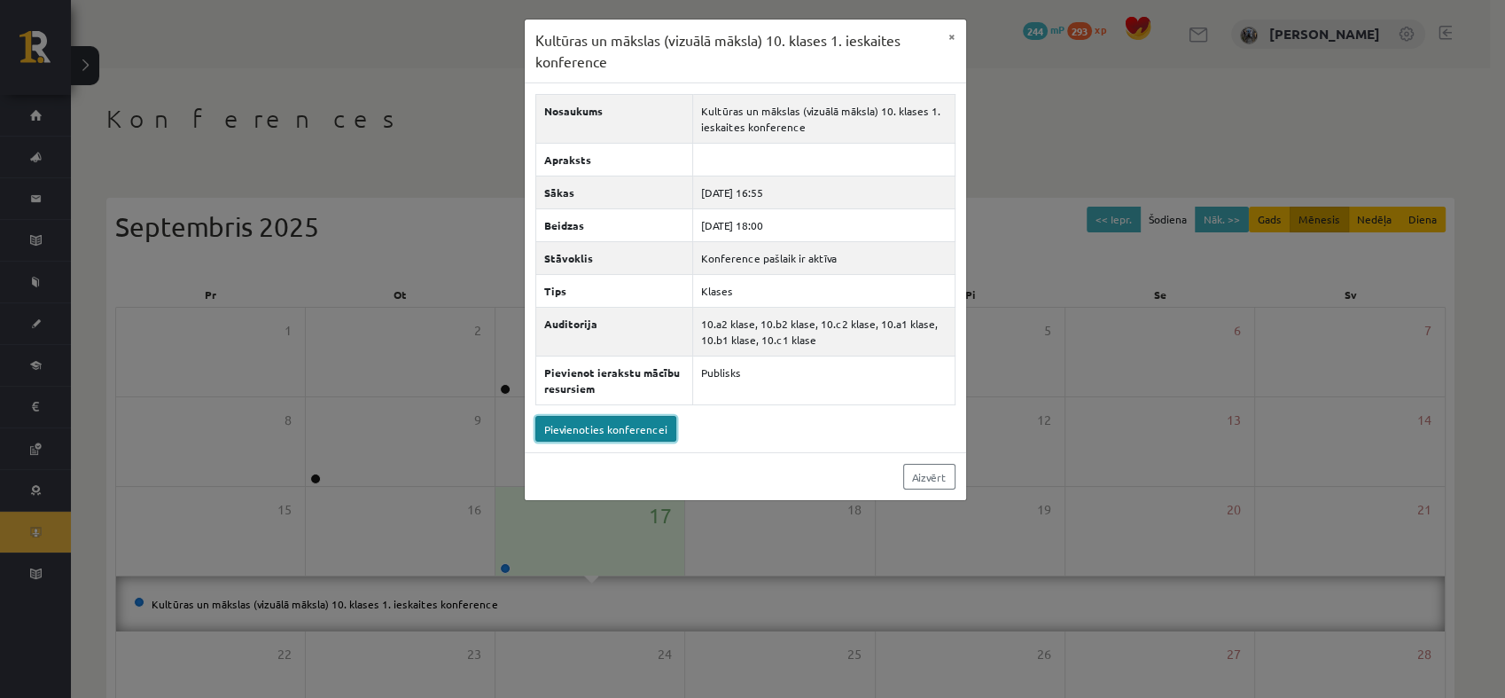
click at [651, 433] on link "Pievienoties konferencei" at bounding box center [605, 429] width 141 height 26
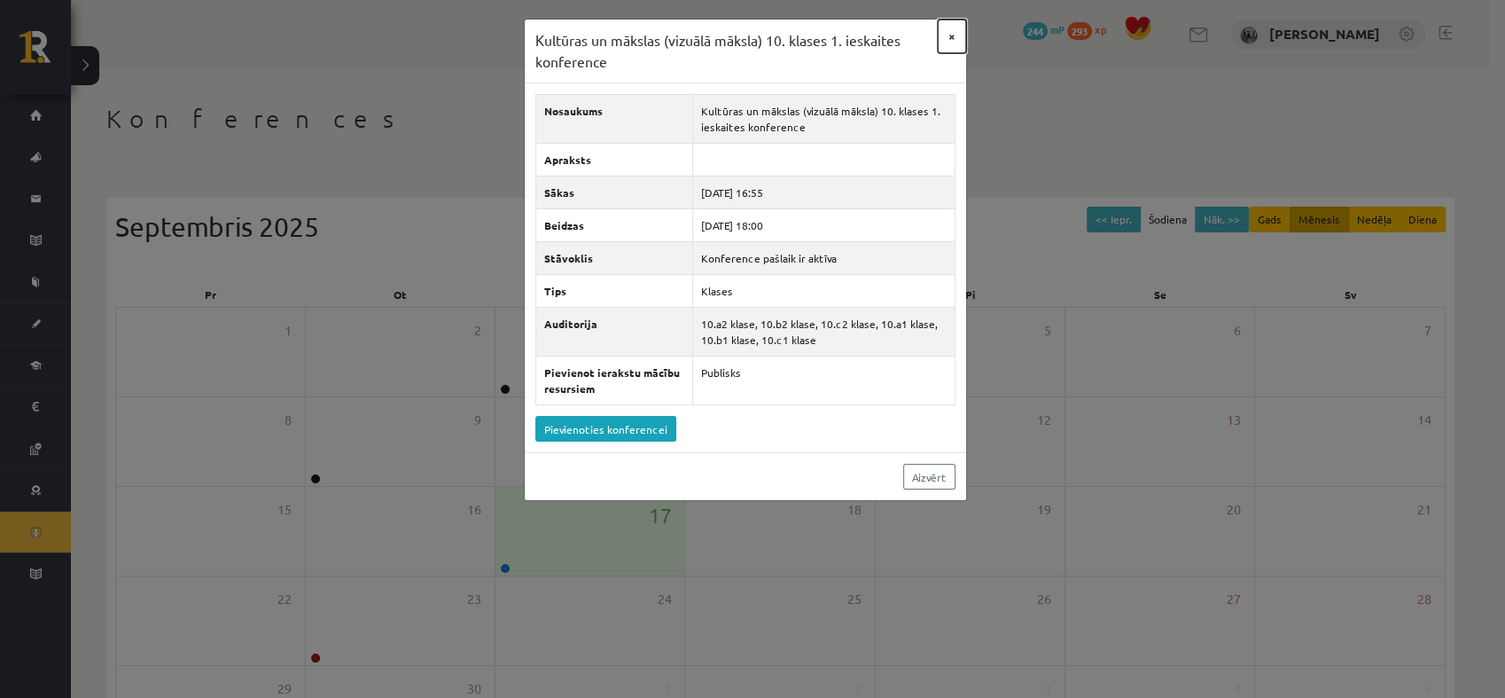
click at [949, 32] on button "×" at bounding box center [952, 37] width 28 height 34
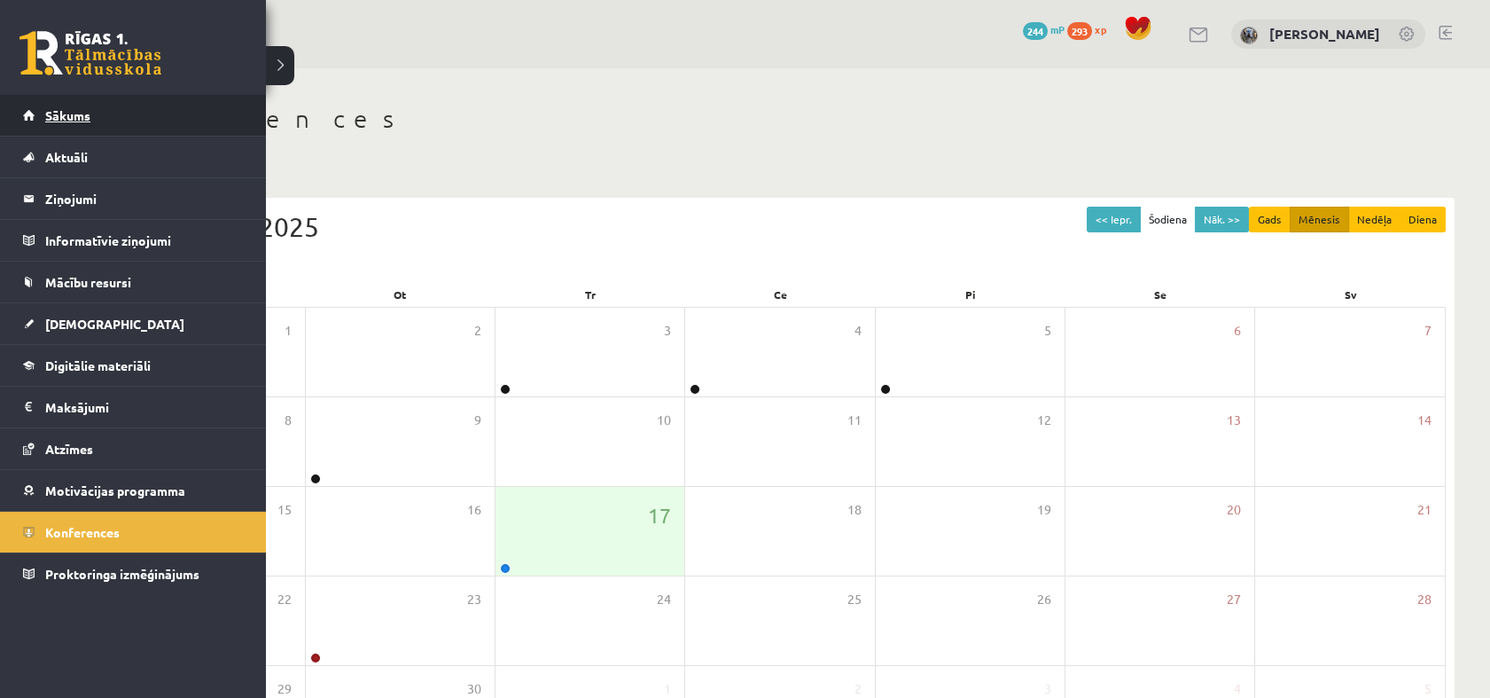
click at [77, 120] on span "Sākums" at bounding box center [67, 115] width 45 height 16
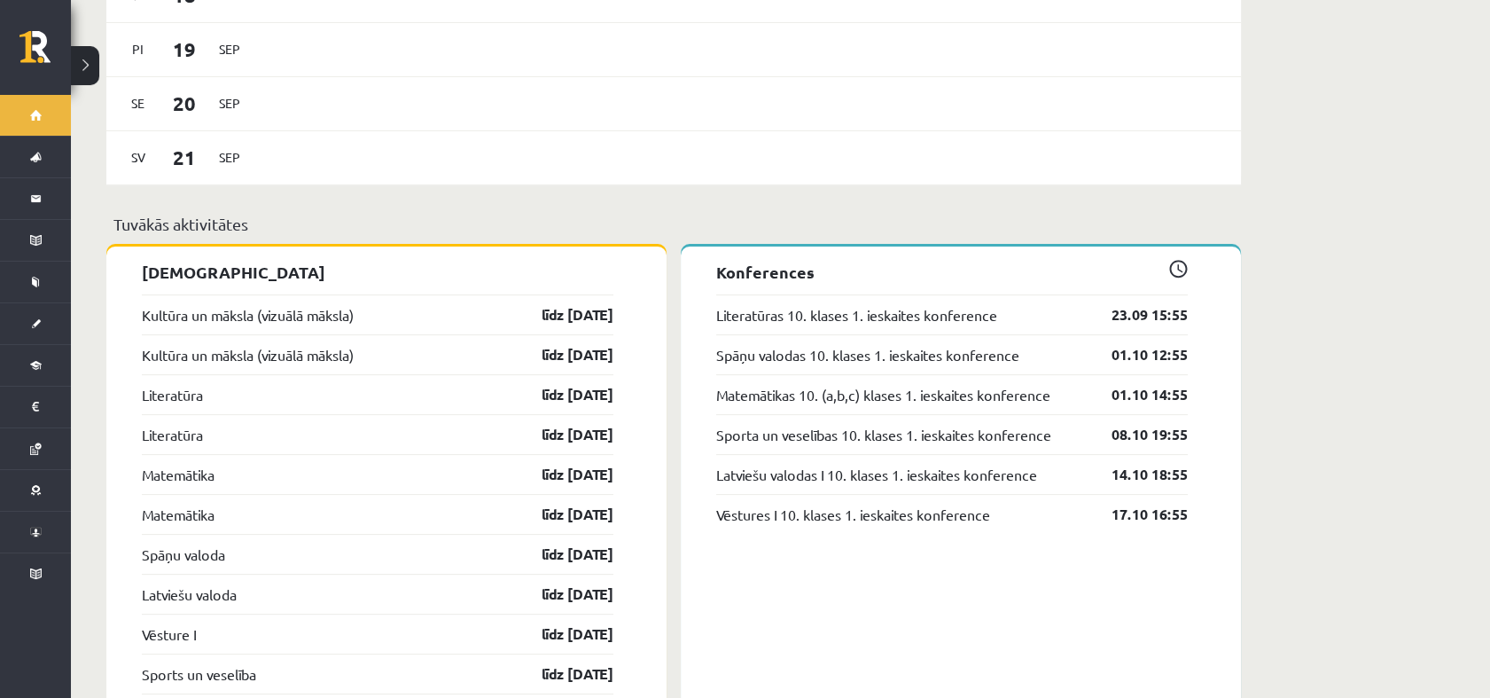
scroll to position [1442, 0]
